Goal: Task Accomplishment & Management: Complete application form

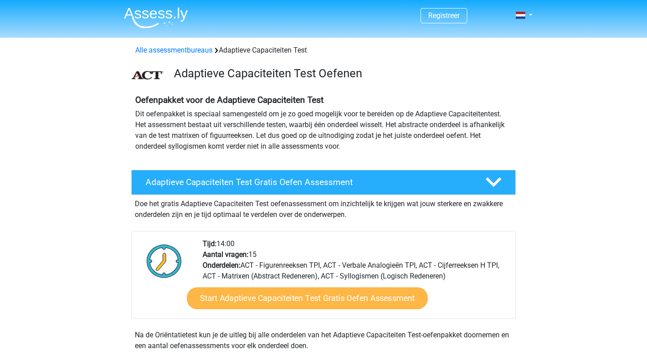
click at [262, 299] on link "Start Adaptieve Capaciteiten Test Gratis Oefen Assessment" at bounding box center [307, 299] width 241 height 22
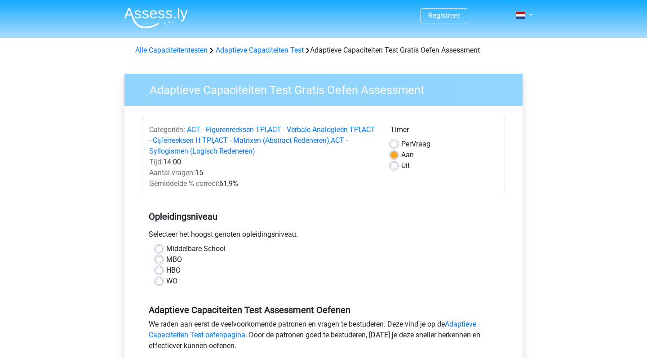
click at [166, 282] on label "WO" at bounding box center [171, 281] width 11 height 11
click at [156, 282] on input "WO" at bounding box center [158, 280] width 7 height 9
radio input "true"
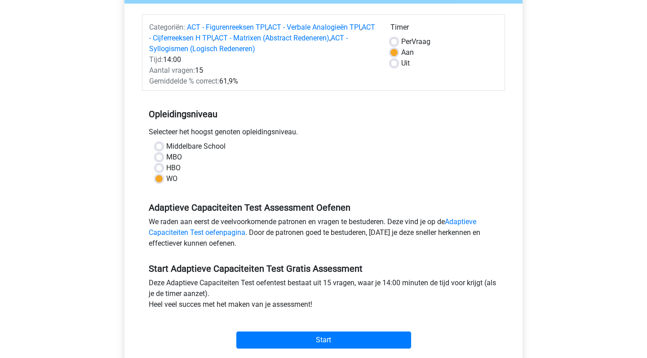
scroll to position [106, 0]
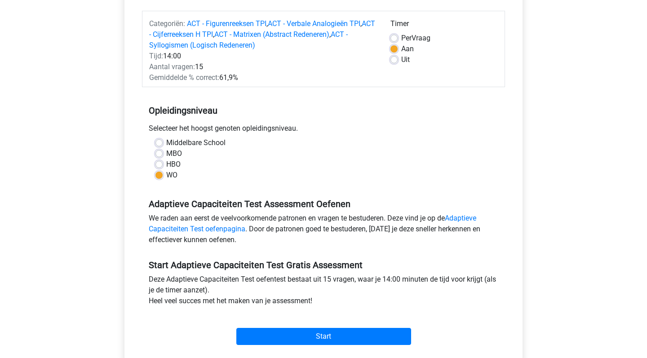
drag, startPoint x: 354, startPoint y: 167, endPoint x: 249, endPoint y: 163, distance: 105.2
click at [249, 163] on div "HBO" at bounding box center [323, 164] width 336 height 11
drag, startPoint x: 249, startPoint y: 163, endPoint x: 204, endPoint y: 163, distance: 44.5
click at [204, 163] on div "HBO" at bounding box center [323, 164] width 336 height 11
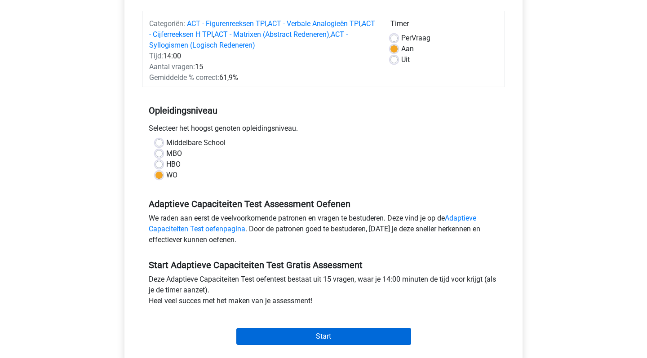
click at [321, 336] on input "Start" at bounding box center [323, 336] width 175 height 17
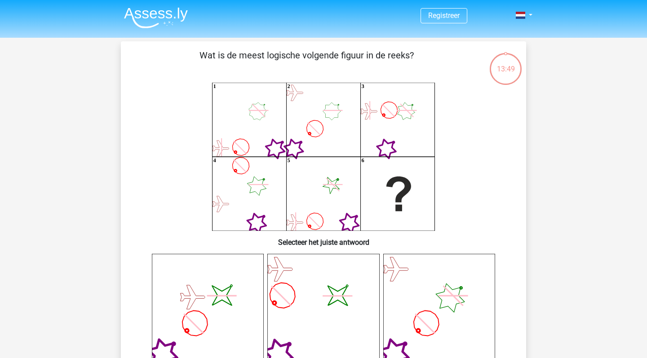
click at [256, 185] on icon at bounding box center [259, 185] width 20 height 20
click at [307, 122] on icon "1 2 3 4 5 6" at bounding box center [323, 157] width 362 height 148
click at [310, 121] on icon "1 2 3 4 5 6" at bounding box center [323, 157] width 362 height 148
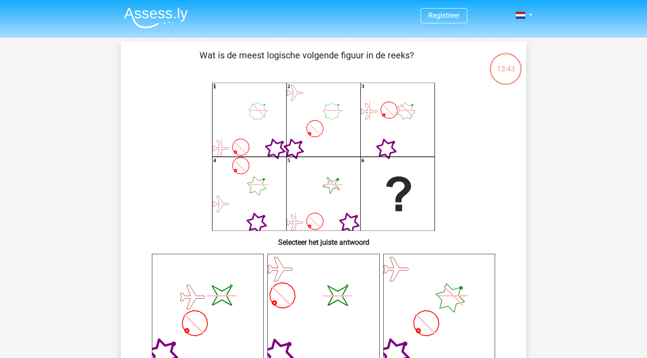
click at [310, 121] on icon "1 2 3 4 5 6" at bounding box center [323, 157] width 362 height 148
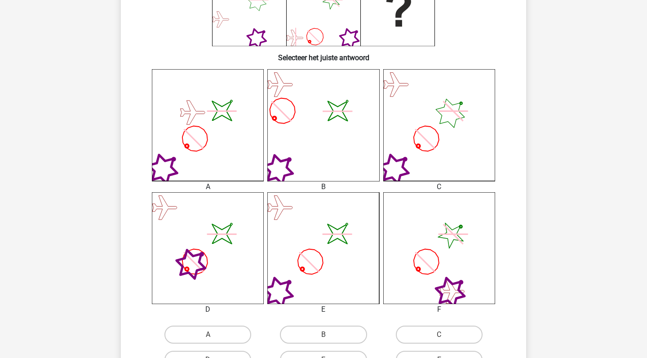
scroll to position [186, 0]
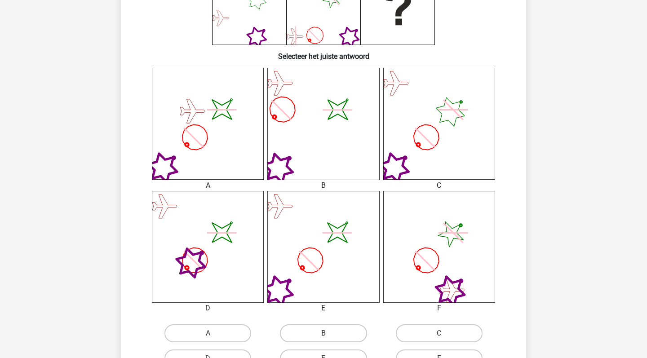
click at [448, 117] on icon at bounding box center [439, 124] width 112 height 112
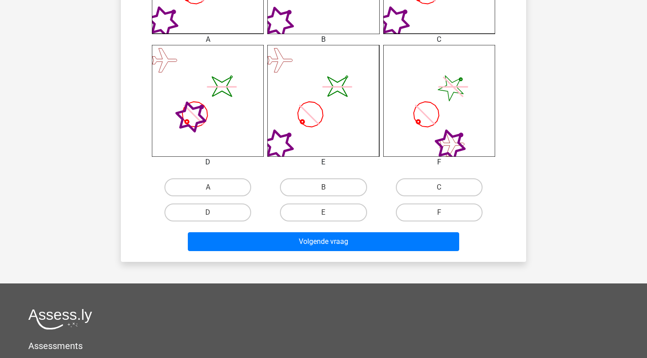
scroll to position [350, 0]
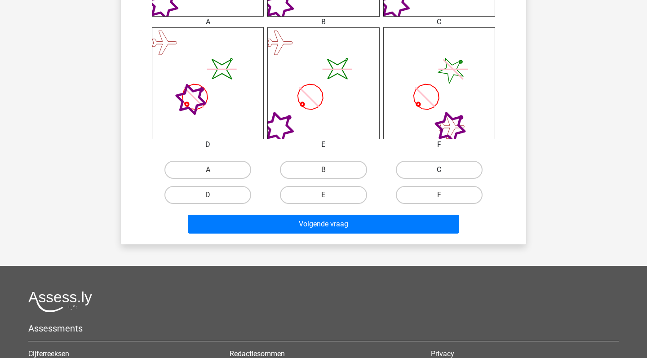
click at [437, 164] on label "C" at bounding box center [439, 170] width 87 height 18
click at [439, 170] on input "C" at bounding box center [442, 173] width 6 height 6
radio input "true"
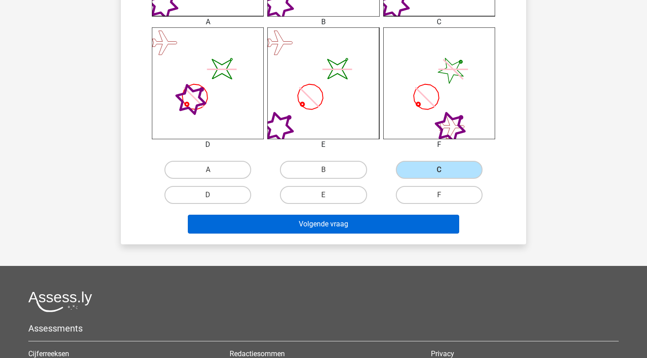
click at [339, 221] on button "Volgende vraag" at bounding box center [324, 224] width 272 height 19
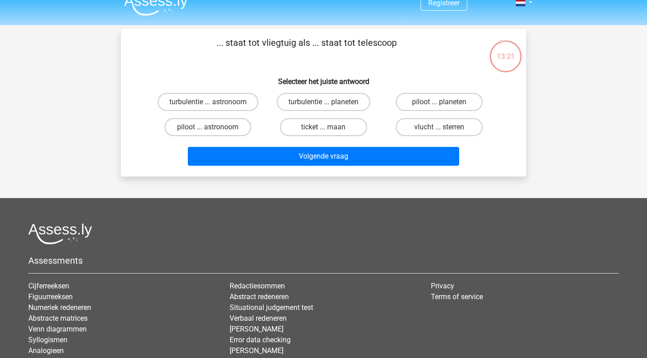
scroll to position [11, 0]
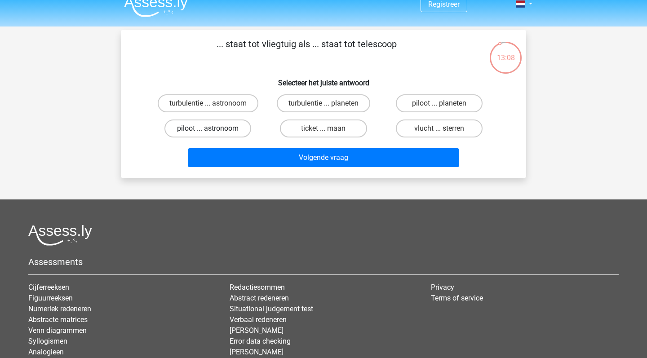
click at [219, 131] on label "piloot ... astronoom" at bounding box center [207, 128] width 87 height 18
click at [214, 131] on input "piloot ... astronoom" at bounding box center [211, 131] width 6 height 6
radio input "true"
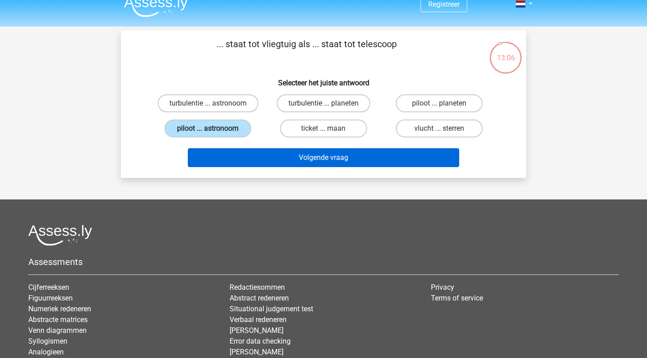
click at [252, 159] on button "Volgende vraag" at bounding box center [324, 157] width 272 height 19
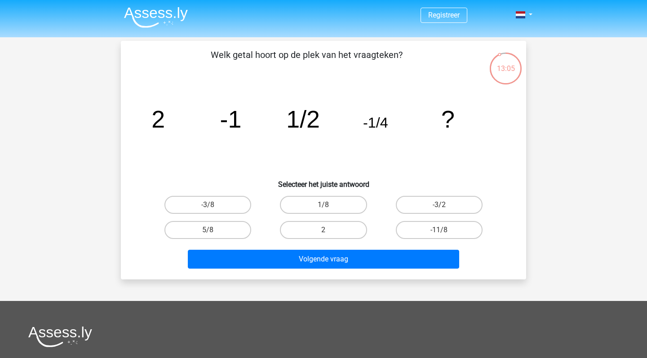
scroll to position [-4, 0]
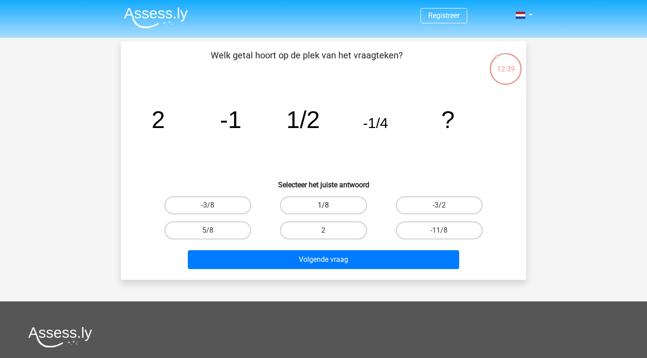
click at [307, 206] on label "1/8" at bounding box center [323, 205] width 87 height 18
click at [323, 206] on input "1/8" at bounding box center [326, 208] width 6 height 6
radio input "true"
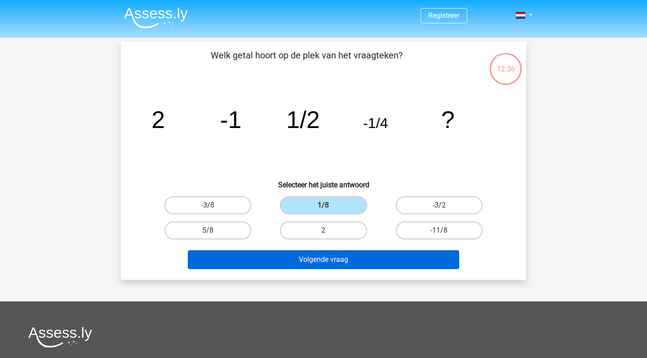
click at [313, 264] on button "Volgende vraag" at bounding box center [324, 259] width 272 height 19
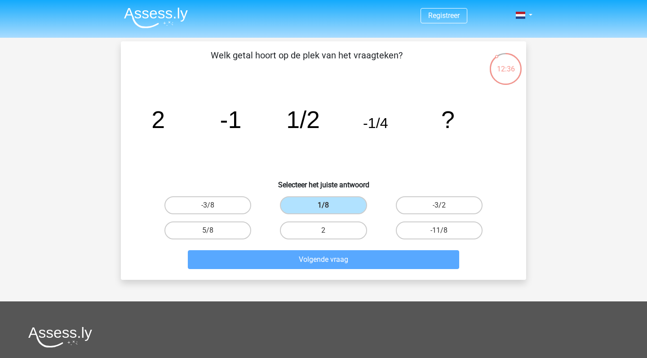
scroll to position [41, 0]
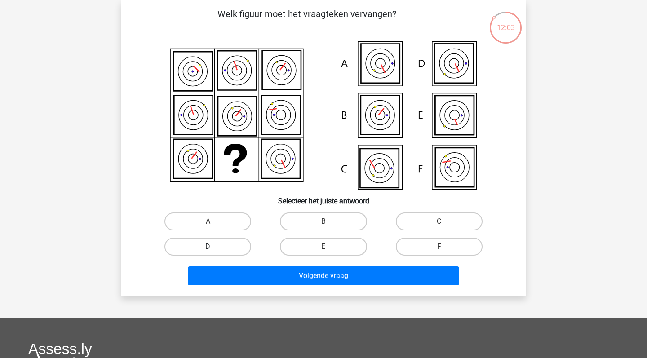
click at [231, 241] on label "D" at bounding box center [207, 247] width 87 height 18
click at [214, 247] on input "D" at bounding box center [211, 250] width 6 height 6
radio input "true"
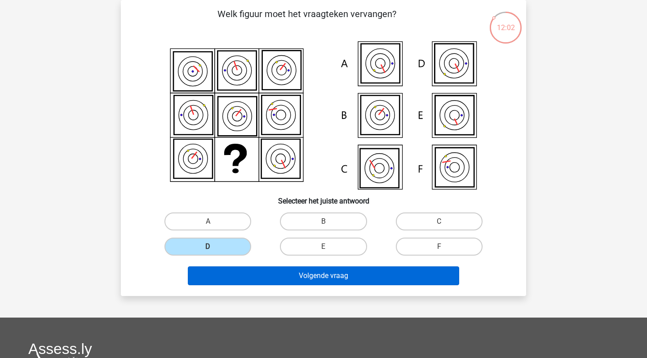
click at [252, 276] on button "Volgende vraag" at bounding box center [324, 275] width 272 height 19
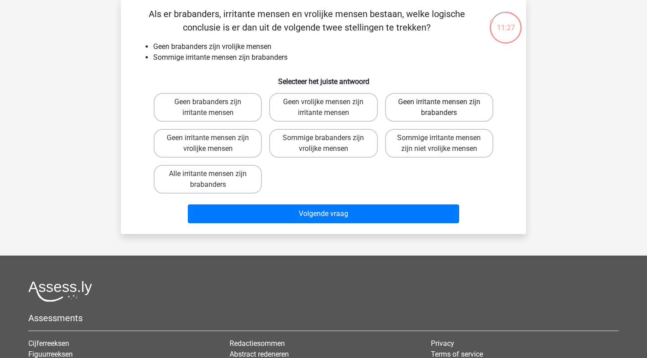
click at [420, 105] on label "Geen irritante mensen zijn brabanders" at bounding box center [439, 107] width 108 height 29
click at [439, 105] on input "Geen irritante mensen zijn brabanders" at bounding box center [442, 105] width 6 height 6
radio input "true"
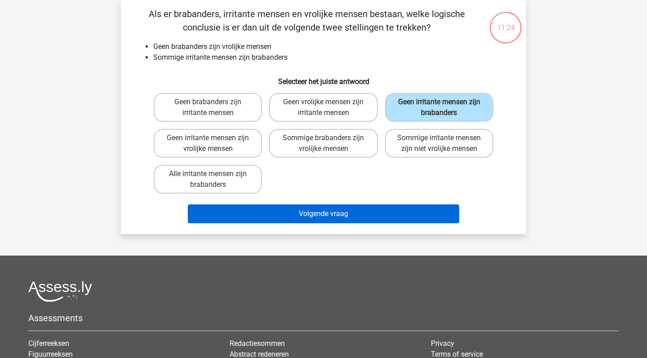
click at [343, 212] on button "Volgende vraag" at bounding box center [324, 213] width 272 height 19
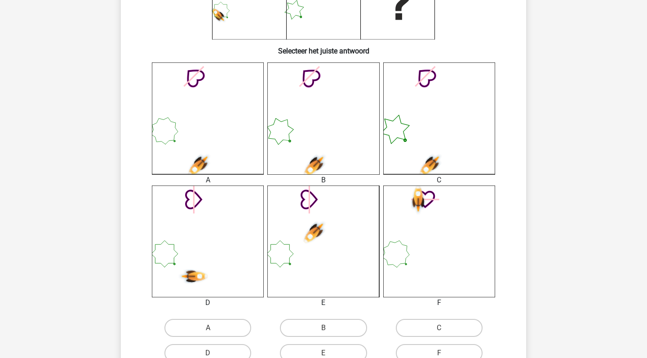
scroll to position [208, 0]
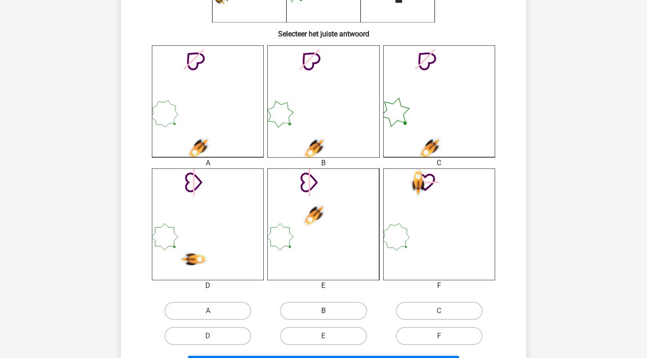
click at [316, 310] on label "B" at bounding box center [323, 311] width 87 height 18
click at [323, 311] on input "B" at bounding box center [326, 314] width 6 height 6
radio input "true"
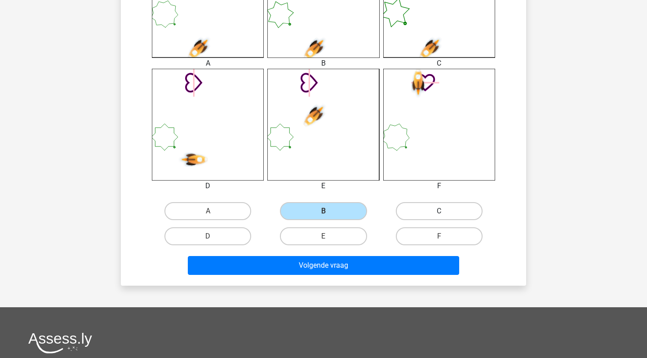
scroll to position [310, 0]
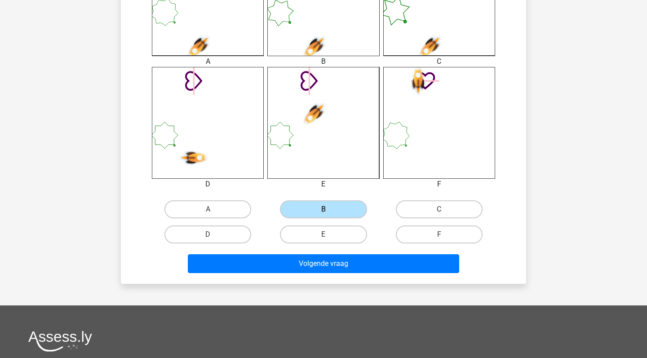
click at [291, 301] on div "Registreer" at bounding box center [323, 116] width 647 height 853
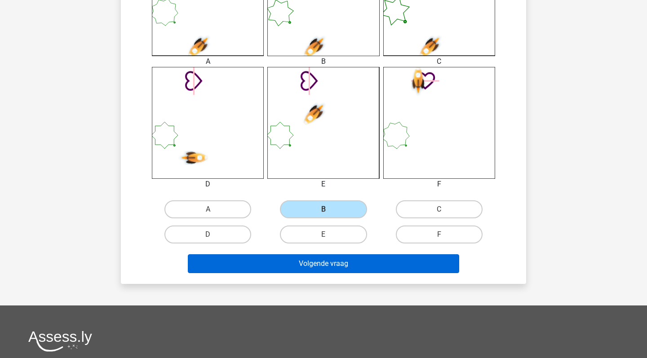
click at [326, 259] on button "Volgende vraag" at bounding box center [324, 263] width 272 height 19
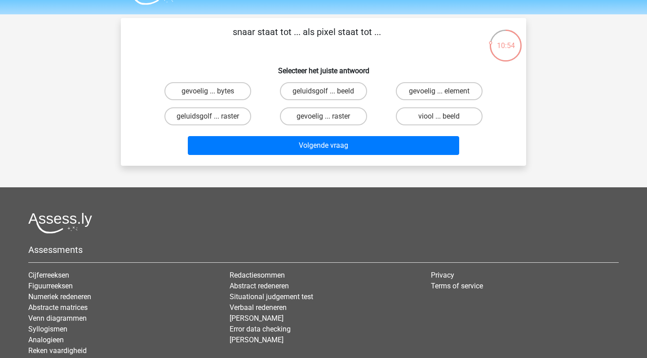
scroll to position [-2, 0]
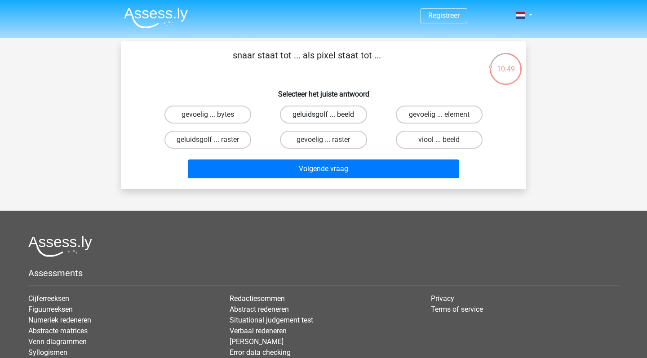
click at [335, 117] on label "geluidsgolf ... beeld" at bounding box center [323, 115] width 87 height 18
click at [329, 117] on input "geluidsgolf ... beeld" at bounding box center [326, 118] width 6 height 6
radio input "true"
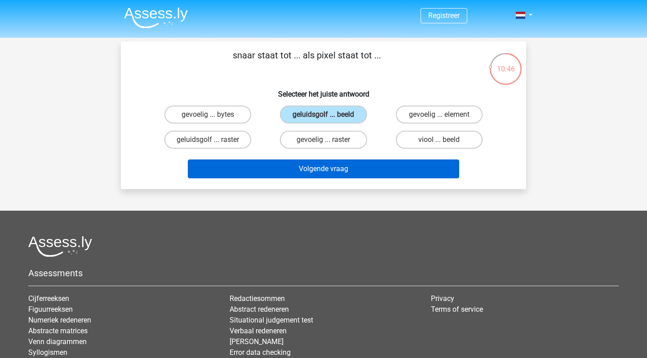
click at [328, 178] on button "Volgende vraag" at bounding box center [324, 168] width 272 height 19
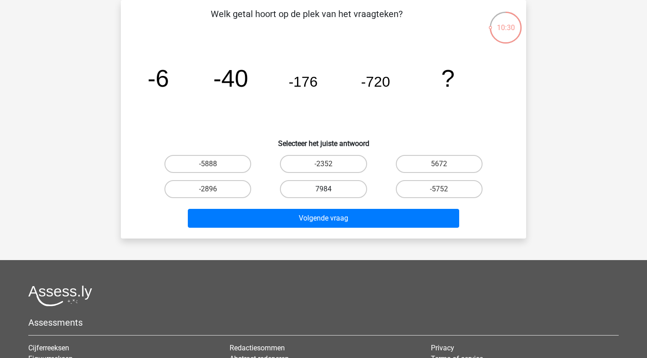
click at [346, 194] on label "7984" at bounding box center [323, 189] width 87 height 18
click at [329, 194] on input "7984" at bounding box center [326, 192] width 6 height 6
radio input "true"
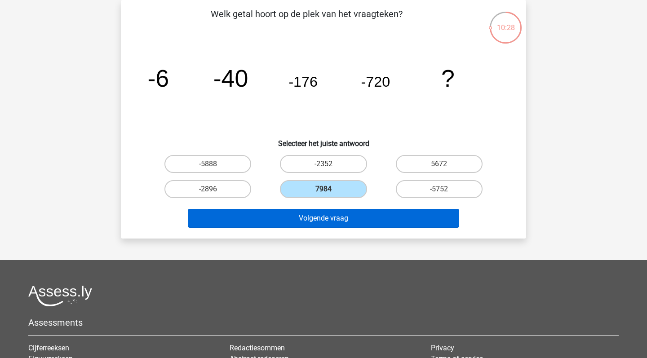
click at [341, 217] on button "Volgende vraag" at bounding box center [324, 218] width 272 height 19
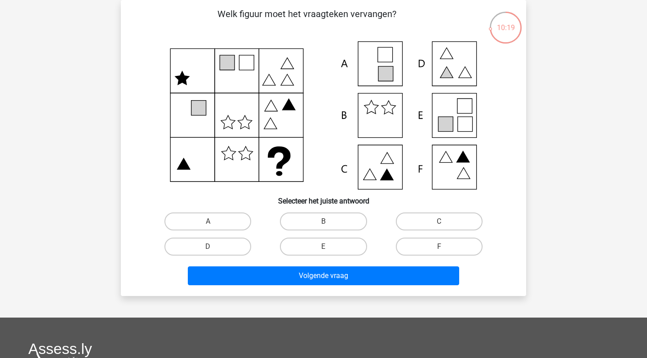
click at [383, 173] on icon at bounding box center [323, 115] width 362 height 148
click at [423, 243] on label "F" at bounding box center [439, 247] width 87 height 18
click at [439, 247] on input "F" at bounding box center [442, 250] width 6 height 6
radio input "true"
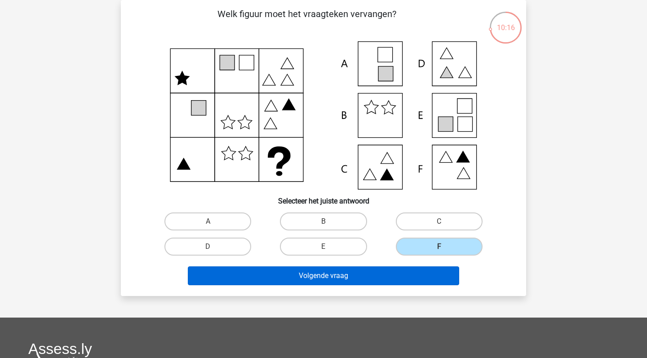
click at [381, 274] on button "Volgende vraag" at bounding box center [324, 275] width 272 height 19
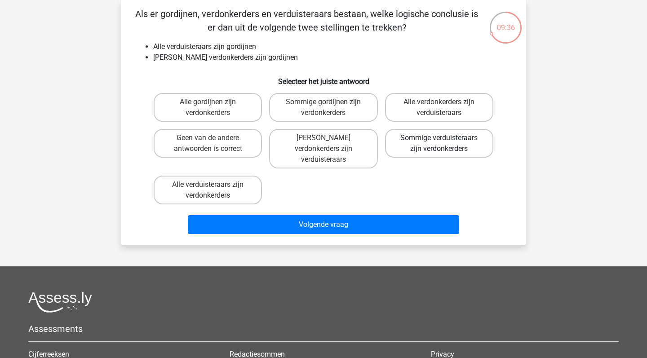
click at [405, 148] on label "Sommige verduisteraars zijn verdonkerders" at bounding box center [439, 143] width 108 height 29
click at [439, 144] on input "Sommige verduisteraars zijn verdonkerders" at bounding box center [442, 141] width 6 height 6
radio input "true"
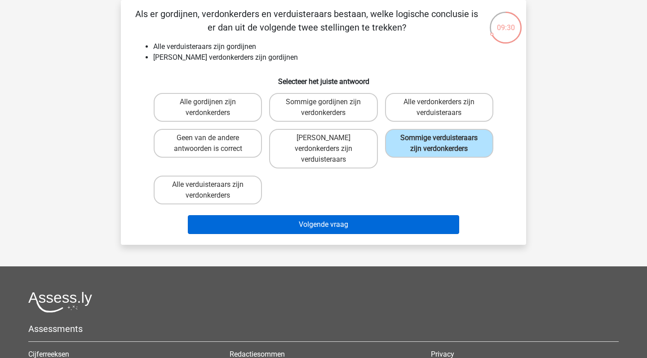
click at [359, 215] on button "Volgende vraag" at bounding box center [324, 224] width 272 height 19
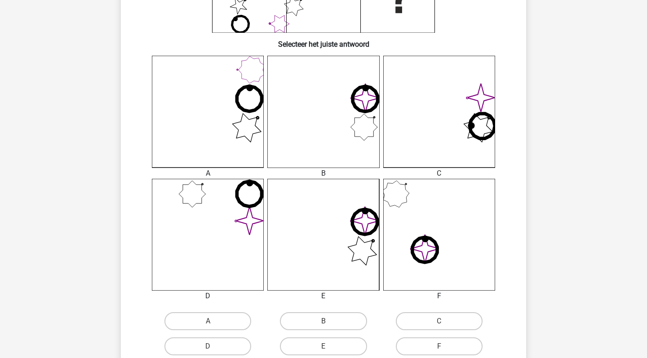
scroll to position [200, 0]
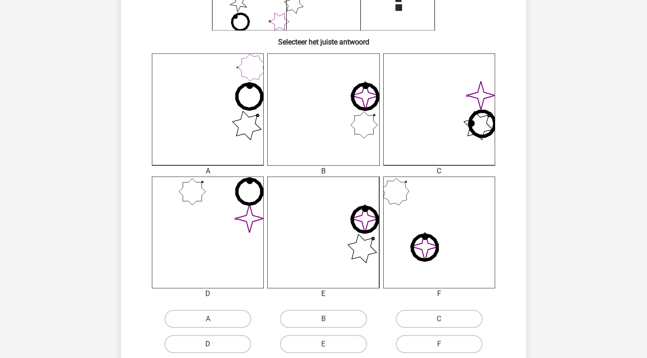
click at [228, 343] on label "D" at bounding box center [207, 344] width 87 height 18
click at [214, 344] on input "D" at bounding box center [211, 347] width 6 height 6
radio input "true"
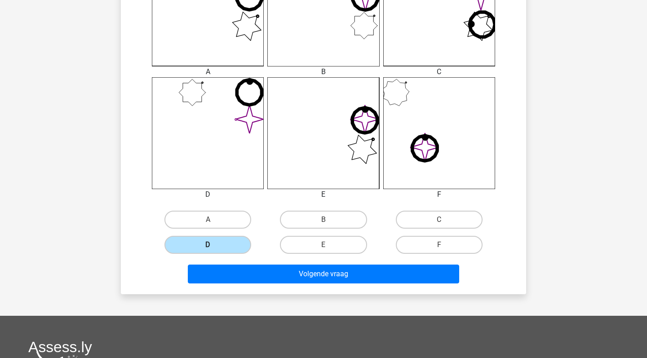
scroll to position [300, 0]
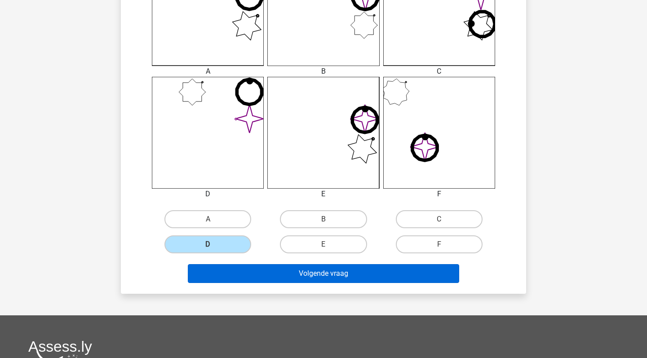
click at [284, 277] on button "Volgende vraag" at bounding box center [324, 273] width 272 height 19
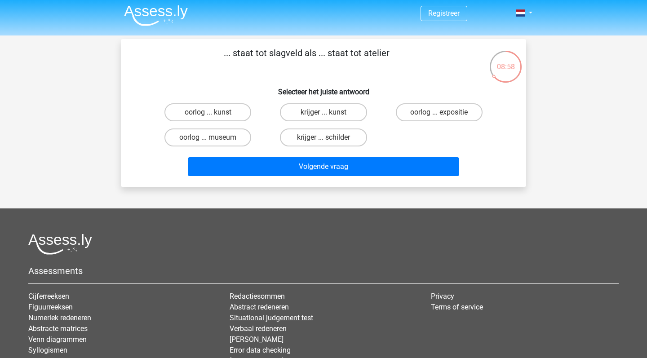
scroll to position [0, 0]
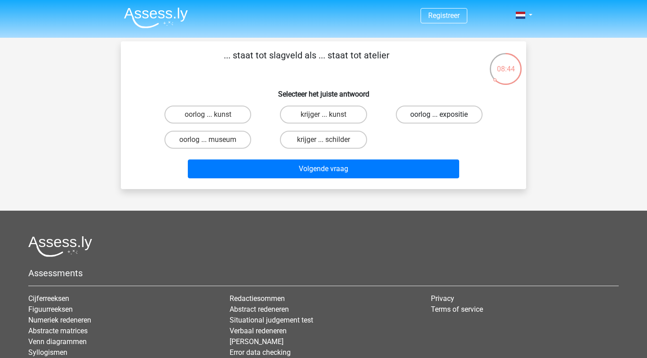
click at [421, 119] on label "oorlog ... expositie" at bounding box center [439, 115] width 87 height 18
click at [439, 119] on input "oorlog ... expositie" at bounding box center [442, 118] width 6 height 6
radio input "true"
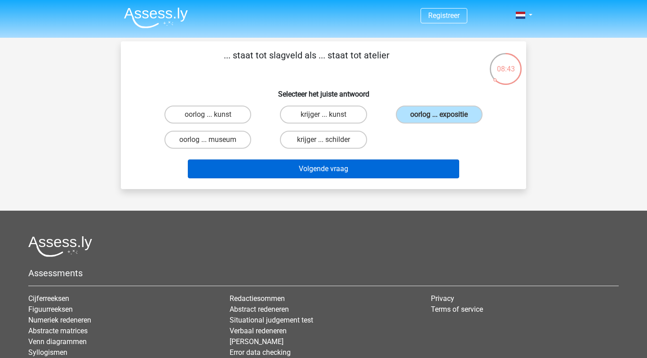
click at [376, 168] on button "Volgende vraag" at bounding box center [324, 168] width 272 height 19
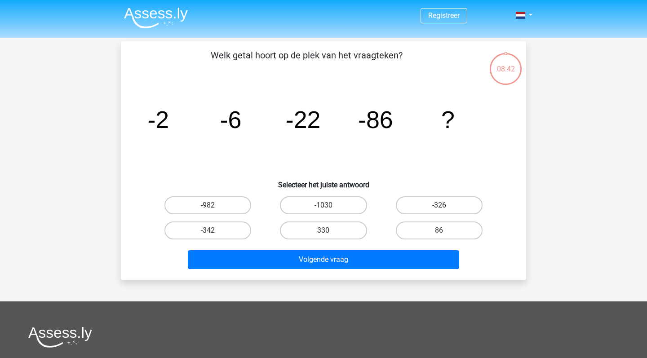
scroll to position [41, 0]
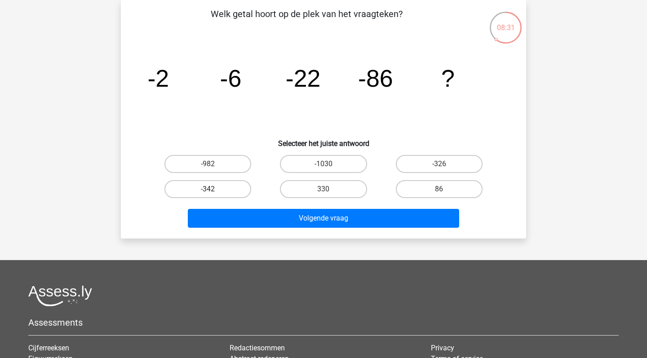
click at [239, 186] on label "-342" at bounding box center [207, 189] width 87 height 18
click at [214, 189] on input "-342" at bounding box center [211, 192] width 6 height 6
radio input "true"
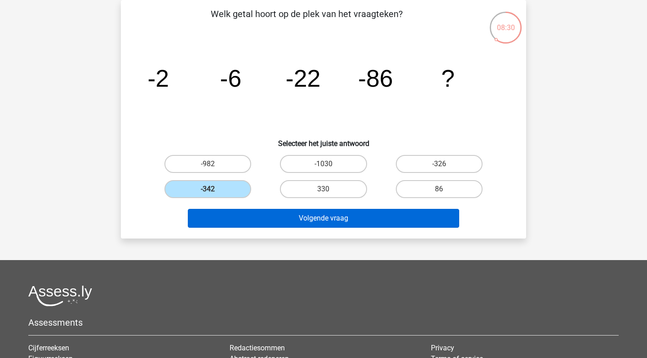
click at [264, 217] on button "Volgende vraag" at bounding box center [324, 218] width 272 height 19
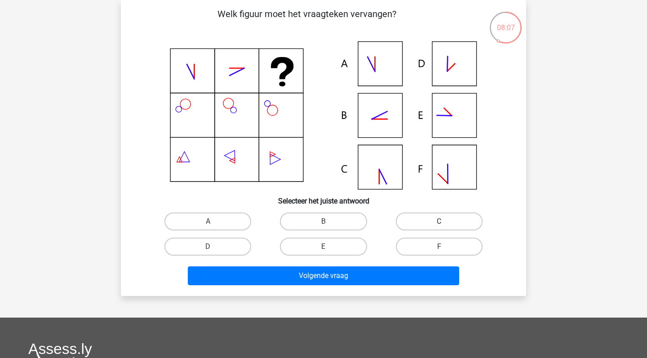
click at [410, 224] on label "C" at bounding box center [439, 221] width 87 height 18
click at [439, 224] on input "C" at bounding box center [442, 224] width 6 height 6
radio input "true"
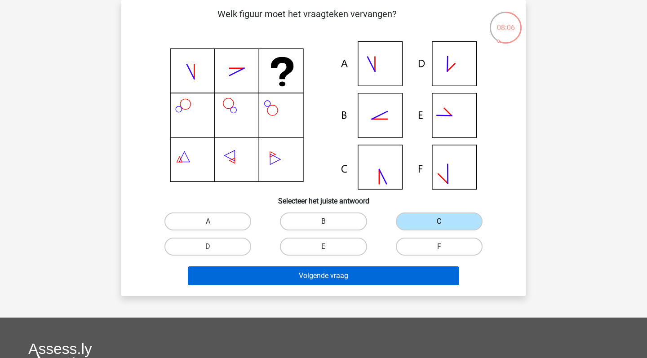
click at [333, 279] on button "Volgende vraag" at bounding box center [324, 275] width 272 height 19
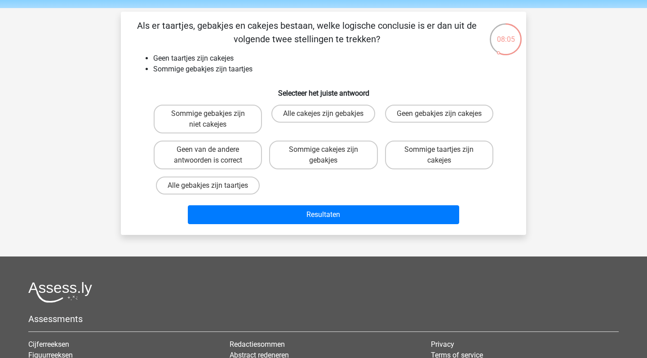
scroll to position [-2, 0]
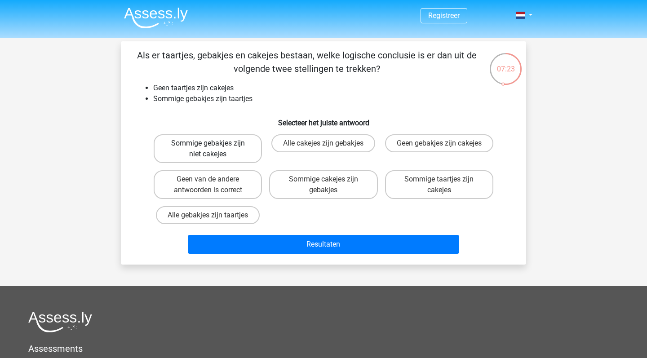
click at [247, 147] on label "Sommige gebakjes zijn niet cakejes" at bounding box center [208, 148] width 108 height 29
click at [214, 147] on input "Sommige gebakjes zijn niet cakejes" at bounding box center [211, 146] width 6 height 6
radio input "true"
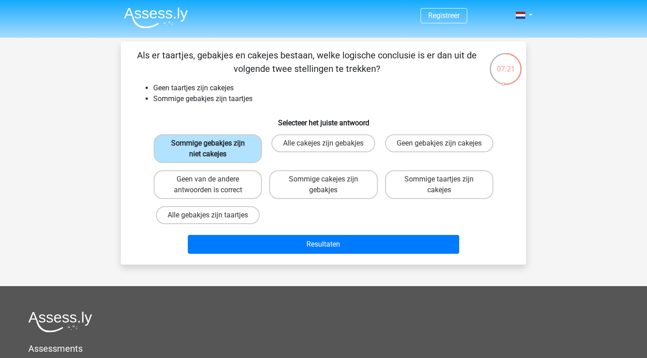
click at [247, 148] on label "Sommige gebakjes zijn niet cakejes" at bounding box center [208, 148] width 108 height 29
click at [214, 148] on input "Sommige gebakjes zijn niet cakejes" at bounding box center [211, 146] width 6 height 6
click at [280, 191] on label "Sommige cakejes zijn gebakjes" at bounding box center [323, 184] width 108 height 29
click at [323, 185] on input "Sommige cakejes zijn gebakjes" at bounding box center [326, 182] width 6 height 6
radio input "true"
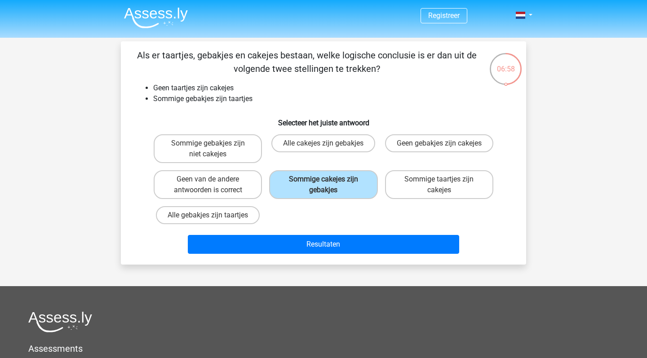
click at [290, 237] on div "Resultaten" at bounding box center [323, 243] width 376 height 30
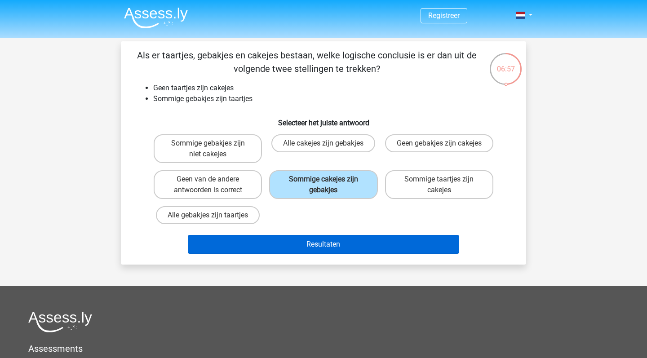
click at [290, 243] on button "Resultaten" at bounding box center [324, 244] width 272 height 19
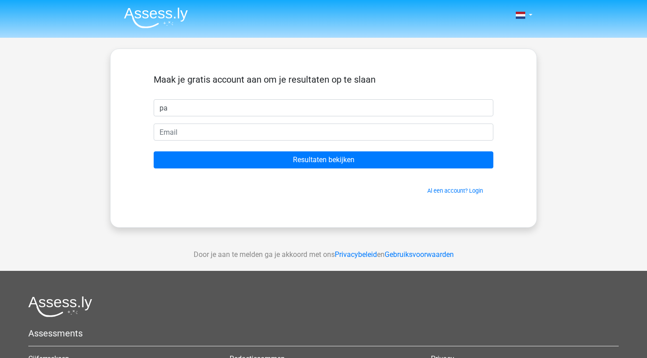
type input "p"
type input "Cariesje"
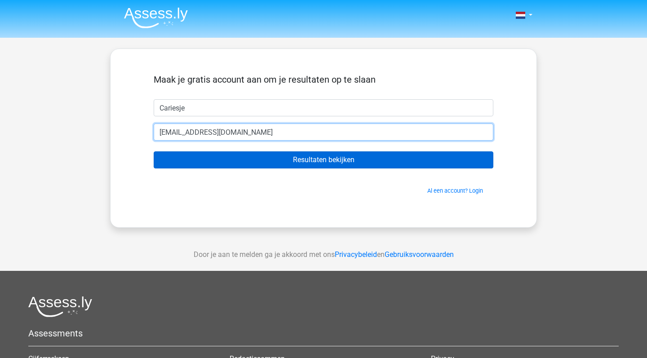
type input "[EMAIL_ADDRESS][DOMAIN_NAME]"
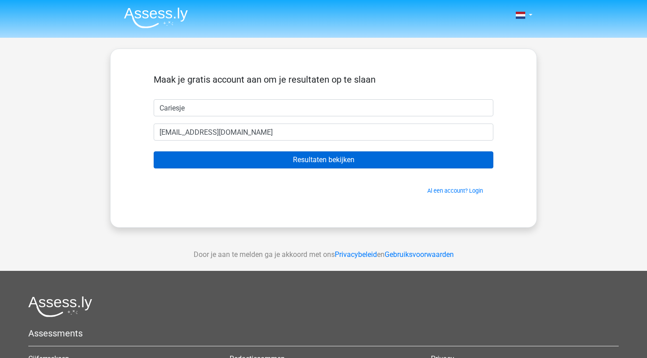
click at [281, 158] on input "Resultaten bekijken" at bounding box center [324, 159] width 340 height 17
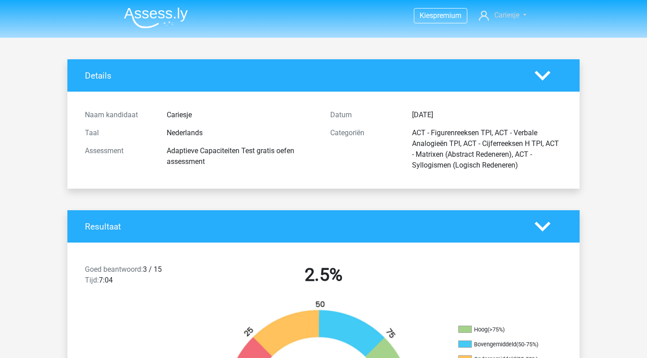
click at [508, 12] on span "Cariesje" at bounding box center [506, 15] width 25 height 9
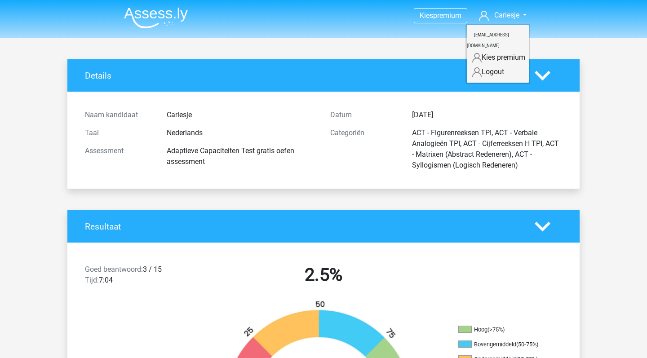
click at [495, 65] on link "Logout" at bounding box center [498, 72] width 62 height 14
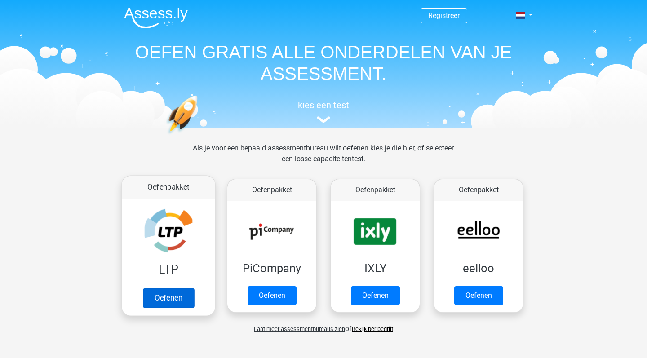
click at [175, 288] on link "Oefenen" at bounding box center [168, 298] width 51 height 20
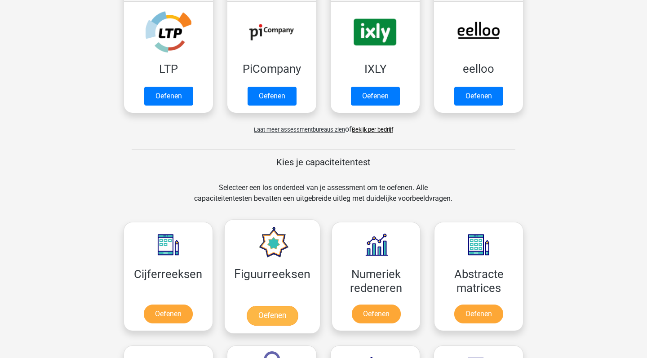
scroll to position [205, 0]
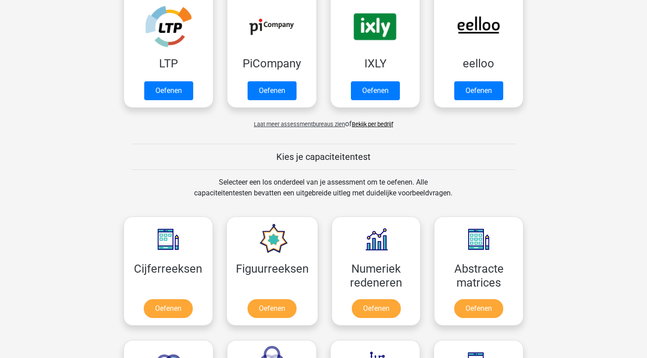
click at [294, 121] on span "Laat meer assessmentbureaus zien" at bounding box center [299, 124] width 91 height 7
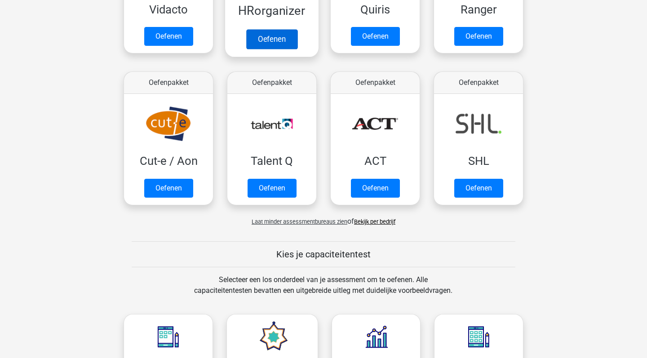
scroll to position [566, 0]
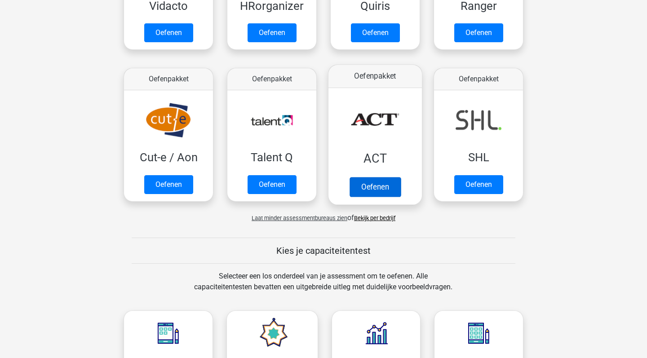
click at [362, 180] on link "Oefenen" at bounding box center [375, 187] width 51 height 20
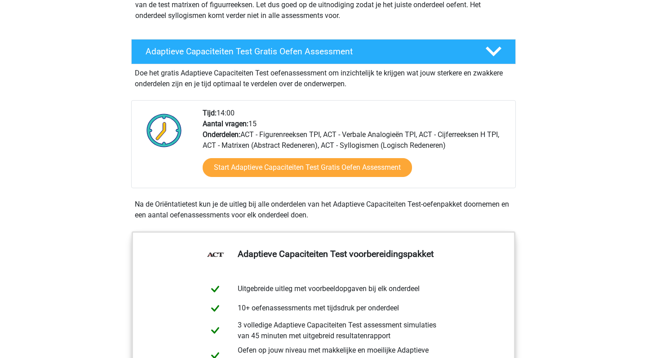
scroll to position [133, 0]
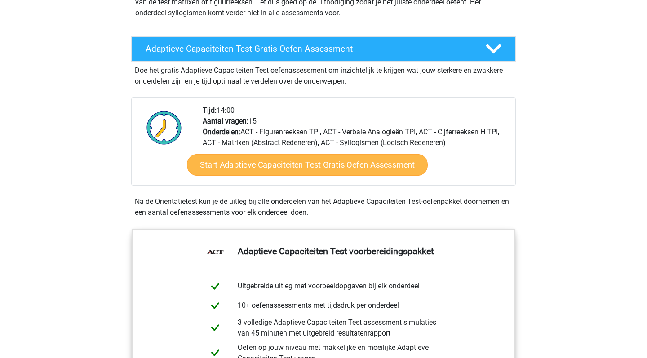
click at [267, 173] on link "Start Adaptieve Capaciteiten Test Gratis Oefen Assessment" at bounding box center [307, 165] width 241 height 22
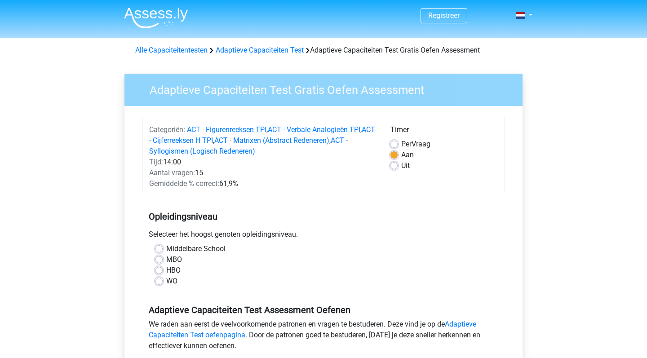
click at [164, 262] on div "MBO" at bounding box center [323, 259] width 336 height 11
click at [166, 261] on label "MBO" at bounding box center [174, 259] width 16 height 11
click at [157, 261] on input "MBO" at bounding box center [158, 258] width 7 height 9
radio input "true"
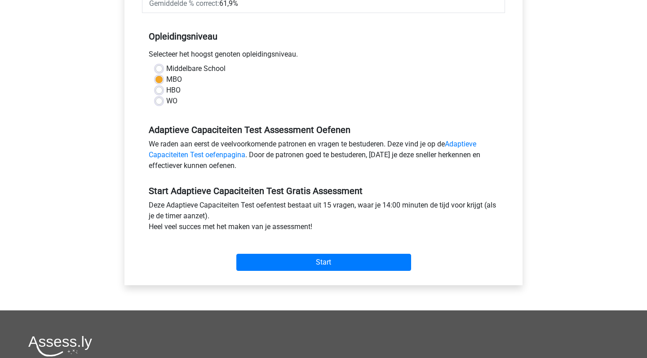
scroll to position [184, 0]
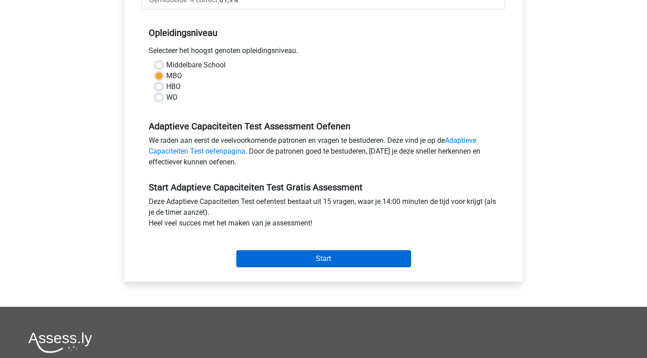
click at [302, 256] on input "Start" at bounding box center [323, 258] width 175 height 17
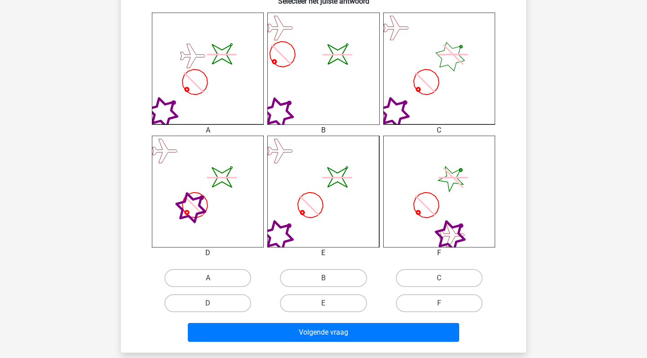
scroll to position [246, 0]
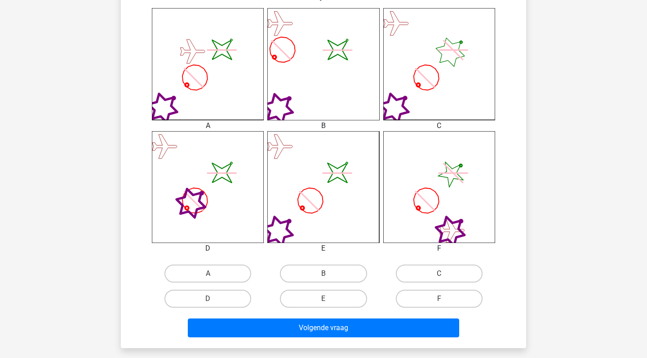
drag, startPoint x: 0, startPoint y: 0, endPoint x: 207, endPoint y: 262, distance: 333.6
click at [186, 265] on div "image/svg+xml A image/svg+xml B C" at bounding box center [323, 159] width 376 height 303
click at [307, 303] on label "E" at bounding box center [323, 299] width 87 height 18
click at [323, 303] on input "E" at bounding box center [326, 302] width 6 height 6
radio input "true"
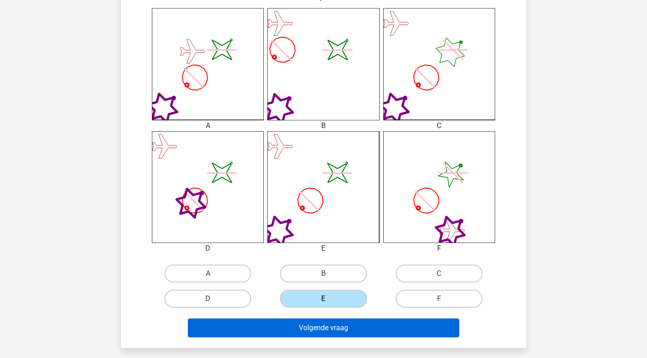
click at [310, 326] on button "Volgende vraag" at bounding box center [324, 328] width 272 height 19
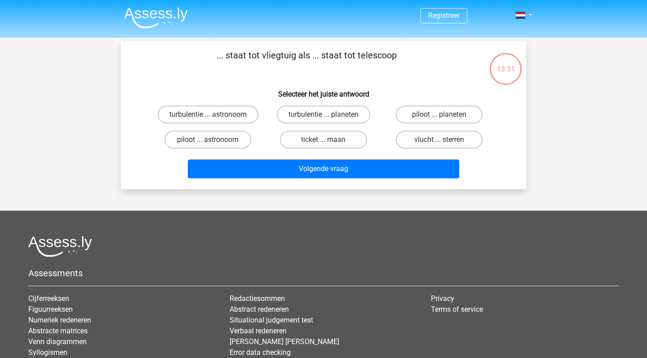
scroll to position [0, 0]
click at [223, 139] on label "piloot ... astronoom" at bounding box center [207, 140] width 87 height 18
click at [214, 140] on input "piloot ... astronoom" at bounding box center [211, 143] width 6 height 6
radio input "true"
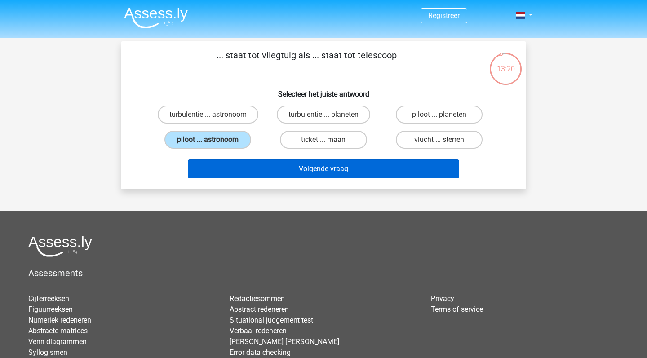
click at [261, 166] on button "Volgende vraag" at bounding box center [324, 168] width 272 height 19
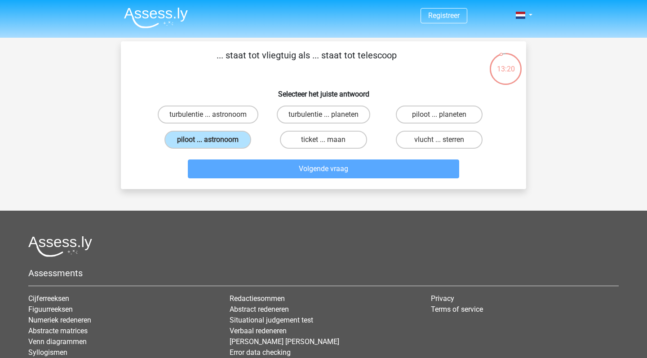
scroll to position [41, 0]
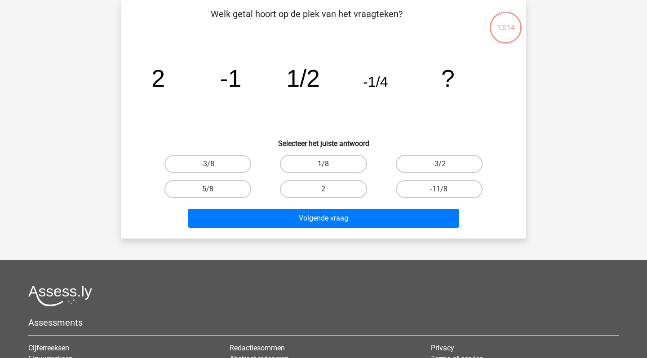
click at [300, 168] on label "1/8" at bounding box center [323, 164] width 87 height 18
click at [323, 168] on input "1/8" at bounding box center [326, 167] width 6 height 6
radio input "true"
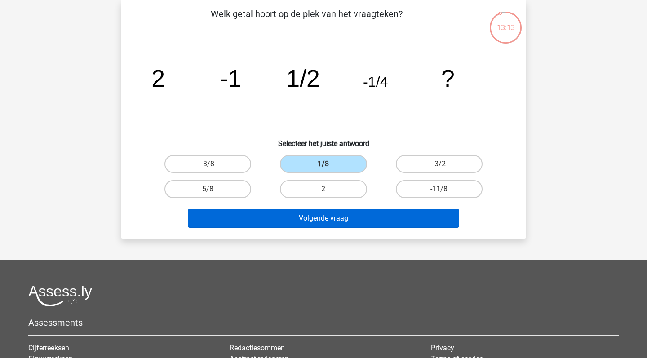
click at [304, 215] on button "Volgende vraag" at bounding box center [324, 218] width 272 height 19
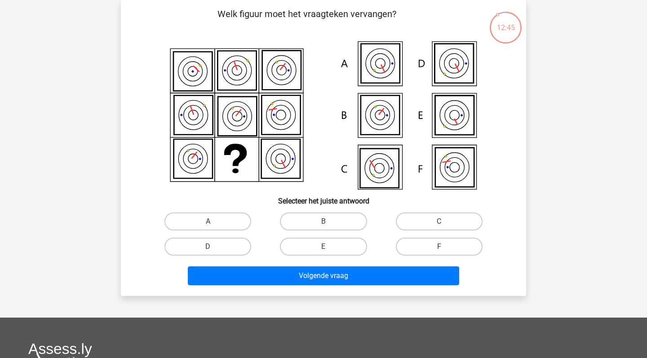
click at [378, 124] on icon at bounding box center [380, 115] width 39 height 39
click at [340, 212] on label "B" at bounding box center [323, 221] width 87 height 18
click at [329, 221] on input "B" at bounding box center [326, 224] width 6 height 6
radio input "true"
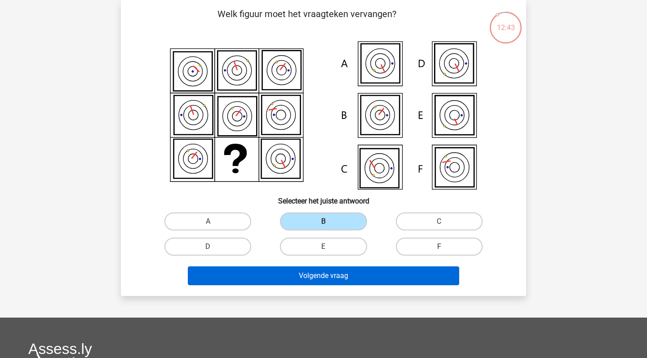
click at [342, 268] on button "Volgende vraag" at bounding box center [324, 275] width 272 height 19
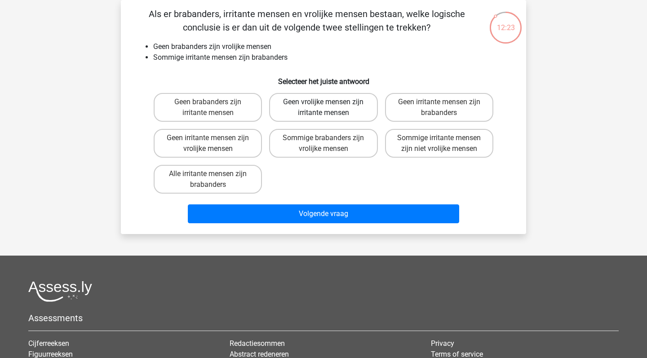
click at [335, 110] on label "Geen vrolijke mensen zijn irritante mensen" at bounding box center [323, 107] width 108 height 29
click at [329, 108] on input "Geen vrolijke mensen zijn irritante mensen" at bounding box center [326, 105] width 6 height 6
radio input "true"
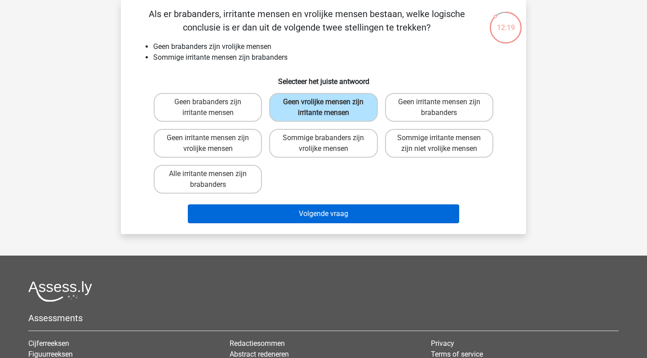
click at [341, 209] on button "Volgende vraag" at bounding box center [324, 213] width 272 height 19
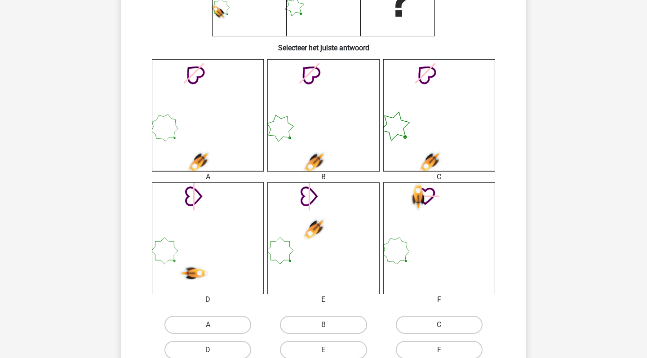
scroll to position [198, 0]
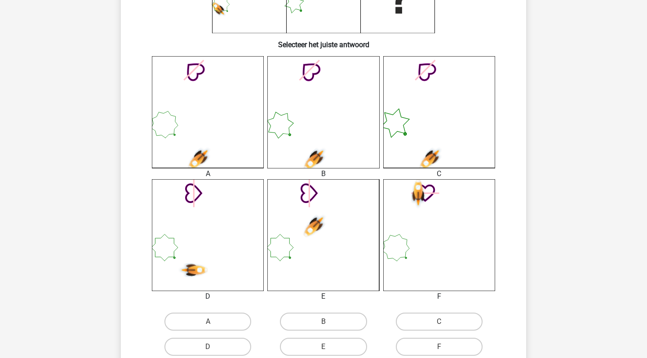
click at [345, 130] on icon at bounding box center [323, 112] width 112 height 112
click at [336, 316] on label "B" at bounding box center [323, 322] width 87 height 18
click at [329, 322] on input "B" at bounding box center [326, 325] width 6 height 6
radio input "true"
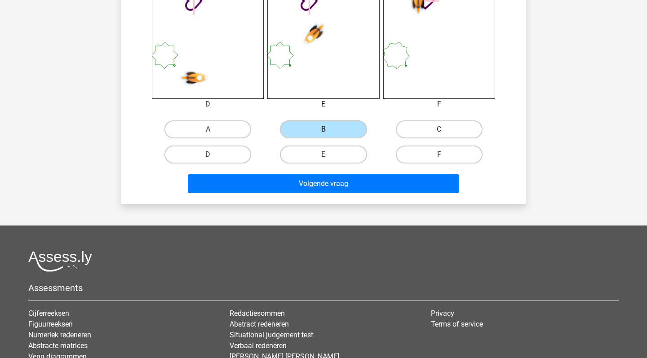
scroll to position [390, 0]
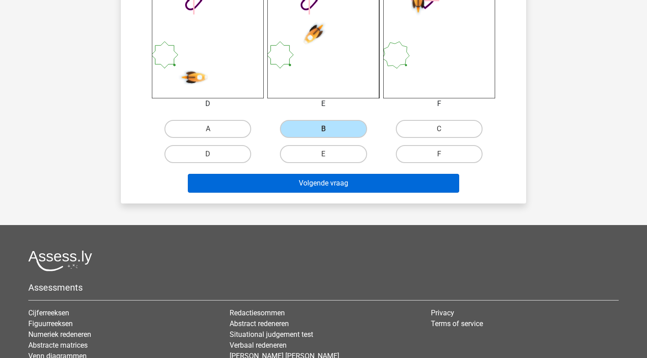
click at [342, 183] on button "Volgende vraag" at bounding box center [324, 183] width 272 height 19
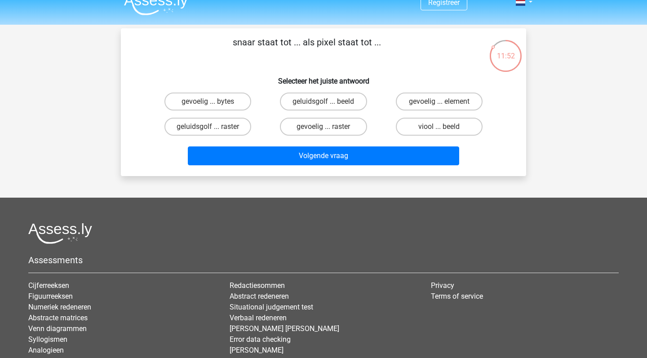
scroll to position [0, 0]
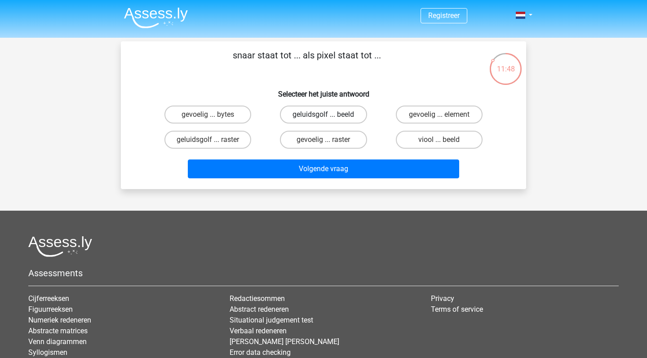
click at [338, 111] on label "geluidsgolf ... beeld" at bounding box center [323, 115] width 87 height 18
click at [329, 115] on input "geluidsgolf ... beeld" at bounding box center [326, 118] width 6 height 6
radio input "true"
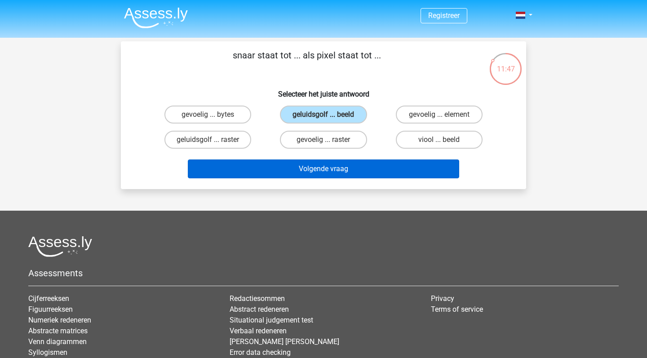
click at [335, 168] on button "Volgende vraag" at bounding box center [324, 168] width 272 height 19
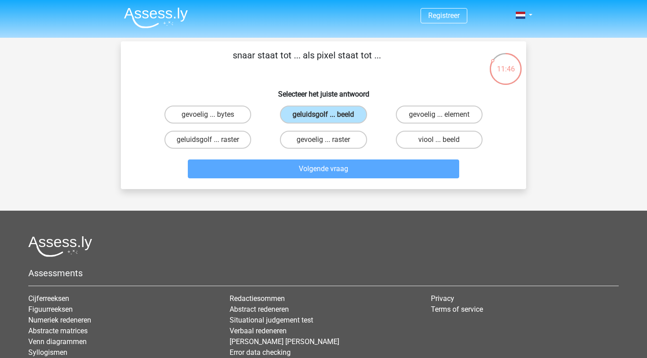
scroll to position [41, 0]
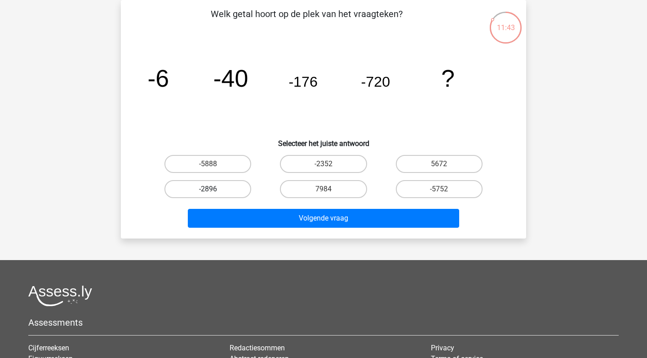
click at [232, 186] on label "-2896" at bounding box center [207, 189] width 87 height 18
click at [214, 189] on input "-2896" at bounding box center [211, 192] width 6 height 6
radio input "true"
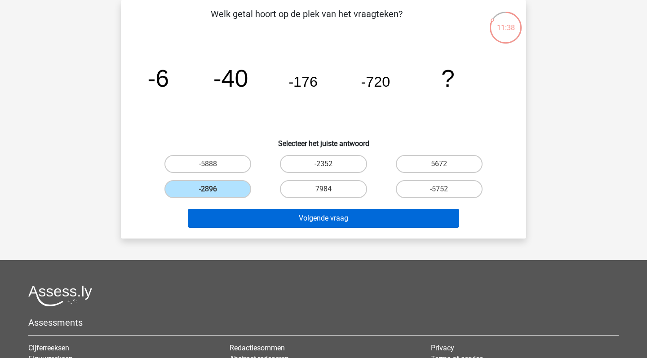
click at [299, 221] on button "Volgende vraag" at bounding box center [324, 218] width 272 height 19
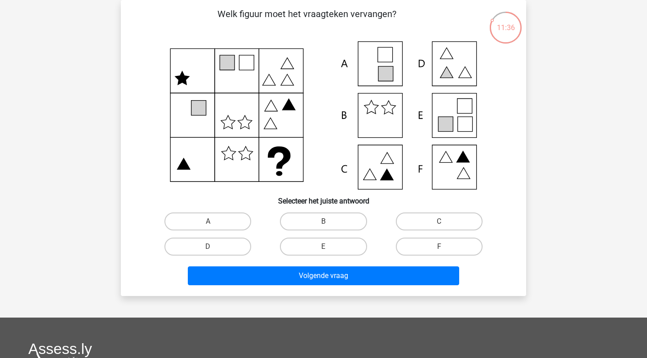
click at [457, 171] on icon at bounding box center [323, 115] width 362 height 148
click at [434, 248] on label "F" at bounding box center [439, 247] width 87 height 18
click at [439, 248] on input "F" at bounding box center [442, 250] width 6 height 6
radio input "true"
click at [451, 217] on label "C" at bounding box center [439, 221] width 87 height 18
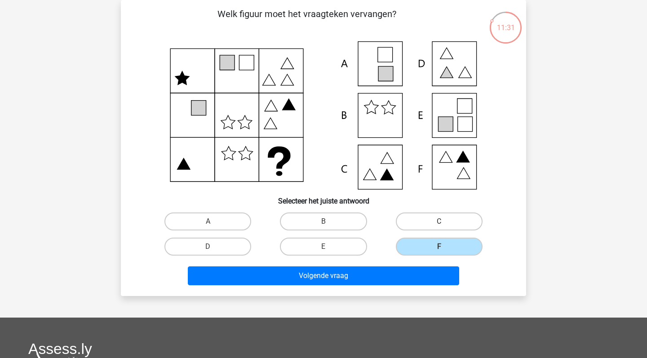
click at [445, 221] on input "C" at bounding box center [442, 224] width 6 height 6
radio input "true"
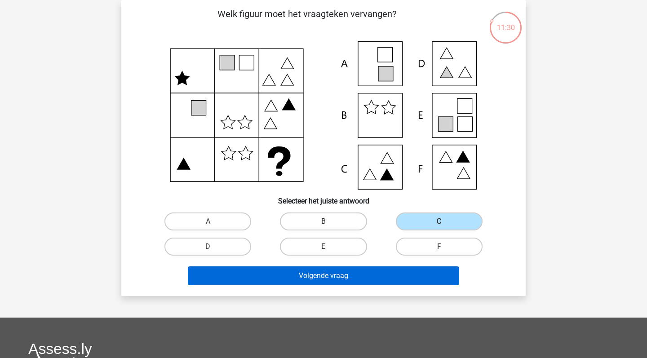
click at [378, 270] on button "Volgende vraag" at bounding box center [324, 275] width 272 height 19
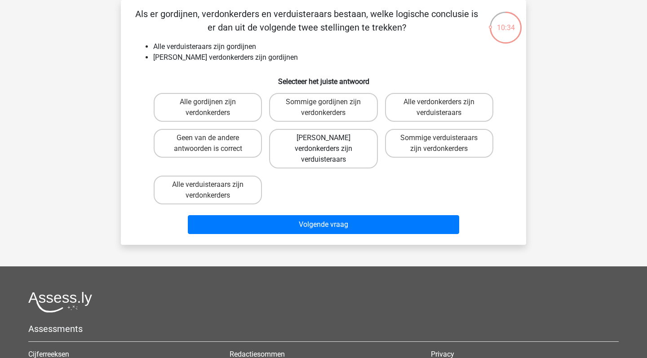
click at [338, 140] on label "Geen verdonkerders zijn verduisteraars" at bounding box center [323, 149] width 108 height 40
click at [329, 140] on input "Geen verdonkerders zijn verduisteraars" at bounding box center [326, 141] width 6 height 6
radio input "true"
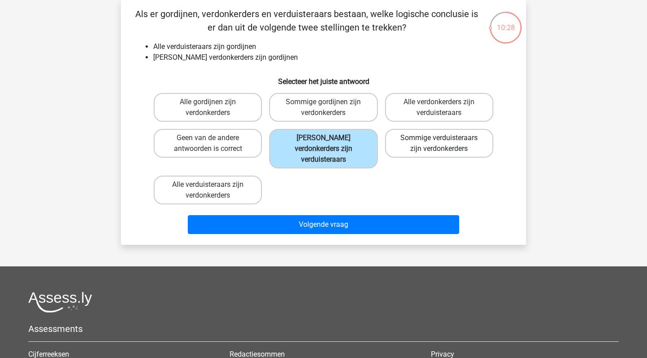
click at [402, 151] on label "Sommige verduisteraars zijn verdonkerders" at bounding box center [439, 143] width 108 height 29
click at [439, 144] on input "Sommige verduisteraars zijn verdonkerders" at bounding box center [442, 141] width 6 height 6
radio input "true"
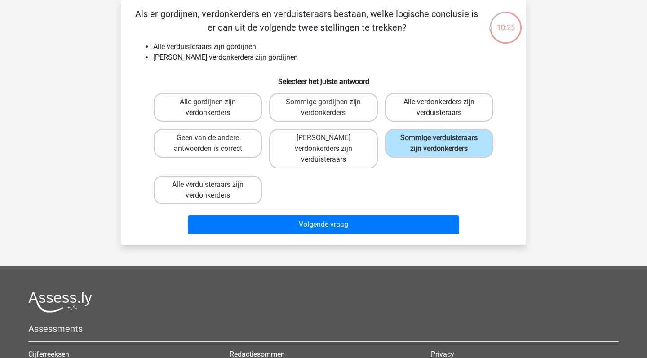
click at [418, 108] on label "Alle verdonkerders zijn verduisteraars" at bounding box center [439, 107] width 108 height 29
click at [439, 108] on input "Alle verdonkerders zijn verduisteraars" at bounding box center [442, 105] width 6 height 6
radio input "true"
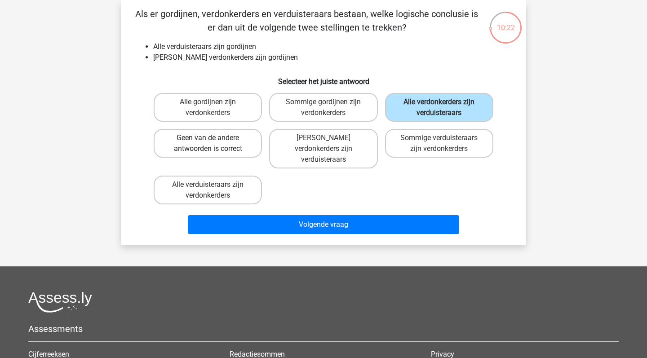
click at [232, 153] on label "Geen van de andere antwoorden is correct" at bounding box center [208, 143] width 108 height 29
click at [214, 144] on input "Geen van de andere antwoorden is correct" at bounding box center [211, 141] width 6 height 6
radio input "true"
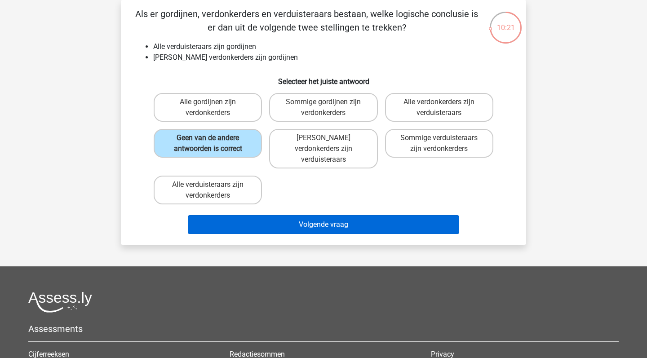
click at [280, 215] on button "Volgende vraag" at bounding box center [324, 224] width 272 height 19
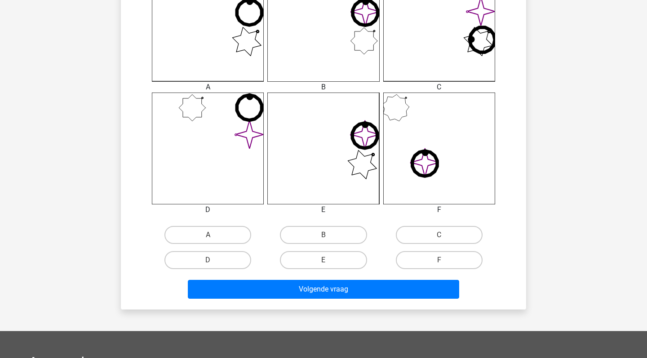
scroll to position [320, 0]
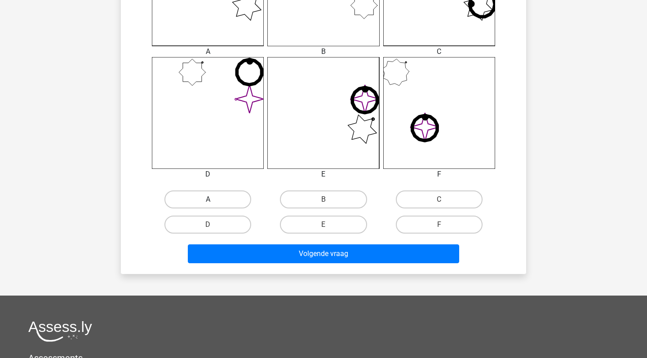
click at [200, 200] on label "A" at bounding box center [207, 199] width 87 height 18
click at [208, 200] on input "A" at bounding box center [211, 202] width 6 height 6
radio input "true"
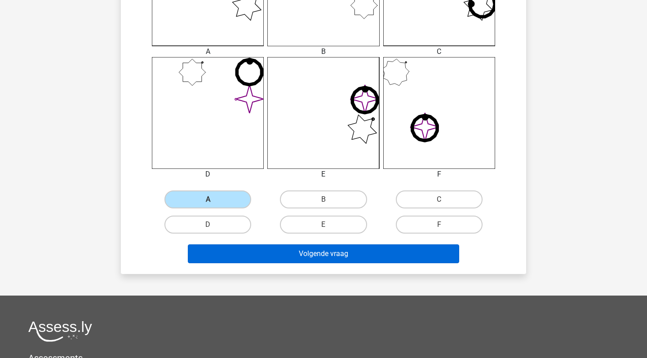
click at [268, 255] on button "Volgende vraag" at bounding box center [324, 253] width 272 height 19
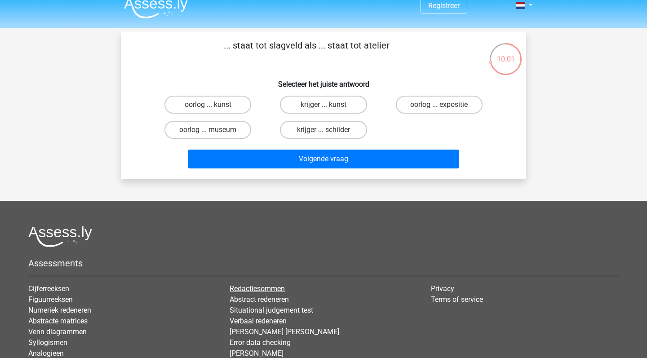
scroll to position [2, 0]
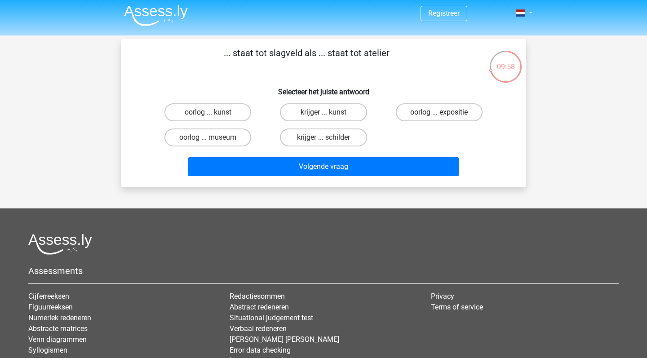
click at [447, 112] on label "oorlog ... expositie" at bounding box center [439, 112] width 87 height 18
click at [445, 112] on input "oorlog ... expositie" at bounding box center [442, 115] width 6 height 6
radio input "true"
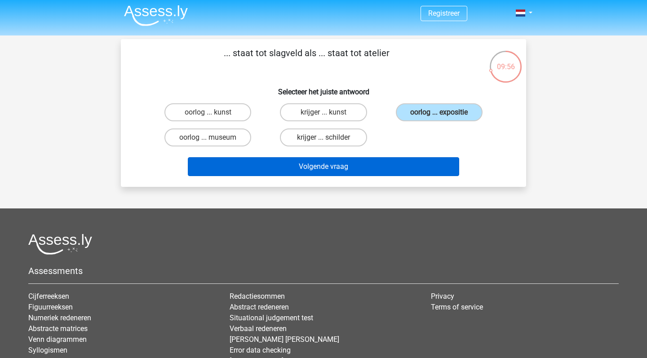
click at [356, 164] on button "Volgende vraag" at bounding box center [324, 166] width 272 height 19
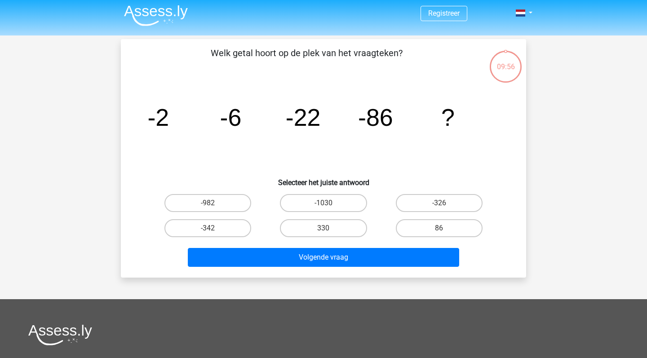
scroll to position [41, 0]
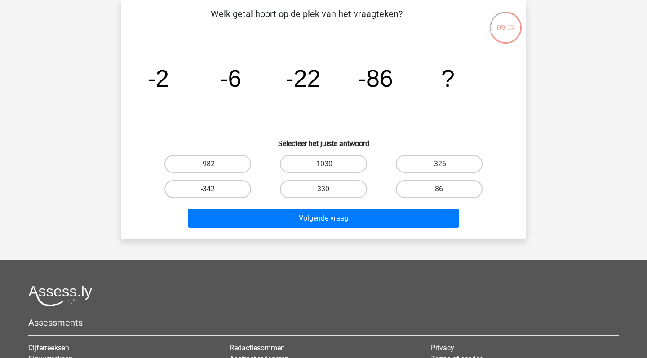
click at [236, 183] on label "-342" at bounding box center [207, 189] width 87 height 18
click at [214, 189] on input "-342" at bounding box center [211, 192] width 6 height 6
radio input "true"
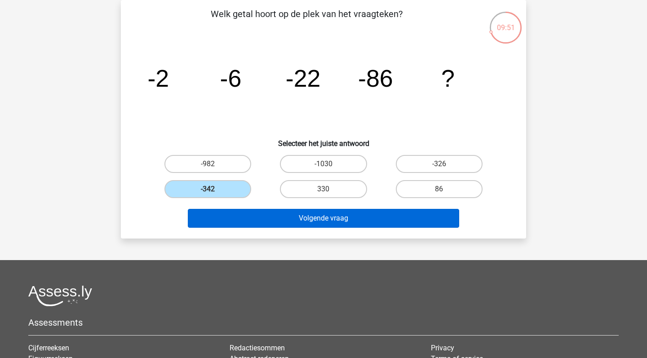
click at [274, 219] on button "Volgende vraag" at bounding box center [324, 218] width 272 height 19
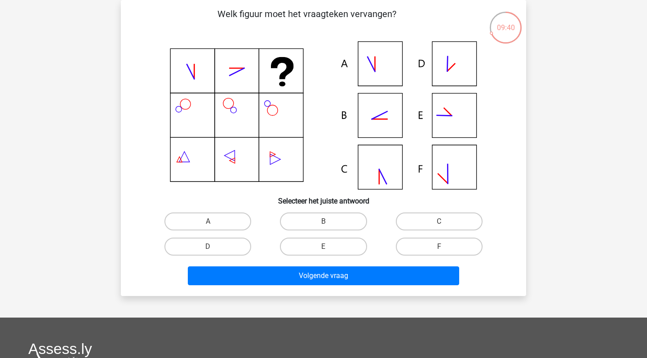
click at [441, 223] on input "C" at bounding box center [442, 224] width 6 height 6
radio input "true"
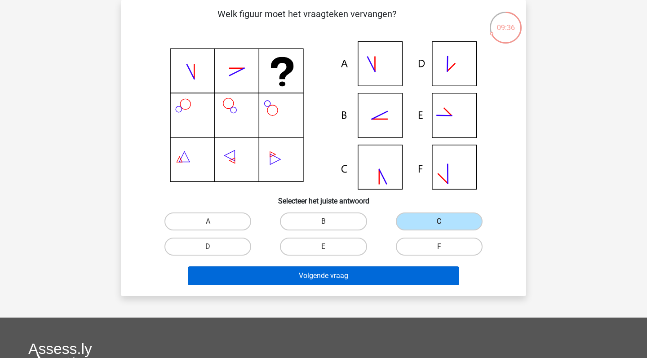
click at [385, 274] on button "Volgende vraag" at bounding box center [324, 275] width 272 height 19
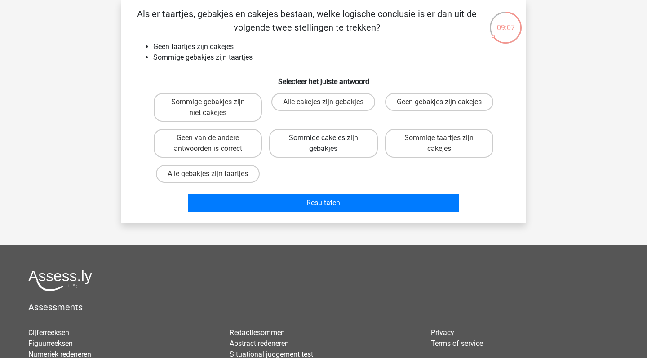
click at [301, 141] on label "Sommige cakejes zijn gebakjes" at bounding box center [323, 143] width 108 height 29
click at [323, 141] on input "Sommige cakejes zijn gebakjes" at bounding box center [326, 141] width 6 height 6
radio input "true"
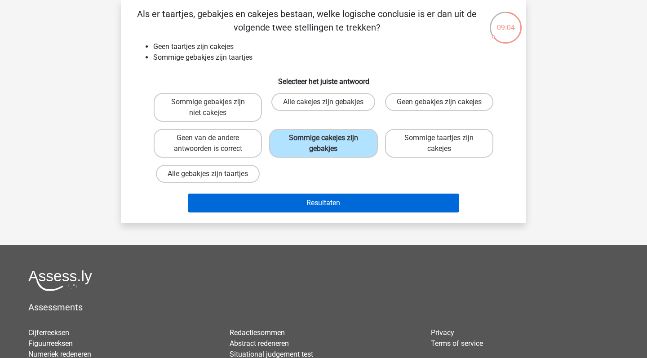
click at [307, 211] on button "Resultaten" at bounding box center [324, 203] width 272 height 19
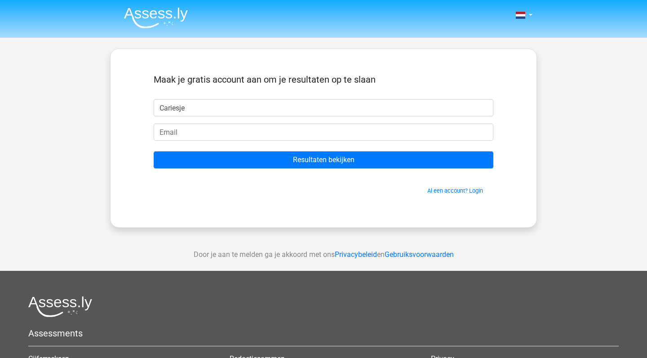
type input "Cariesje"
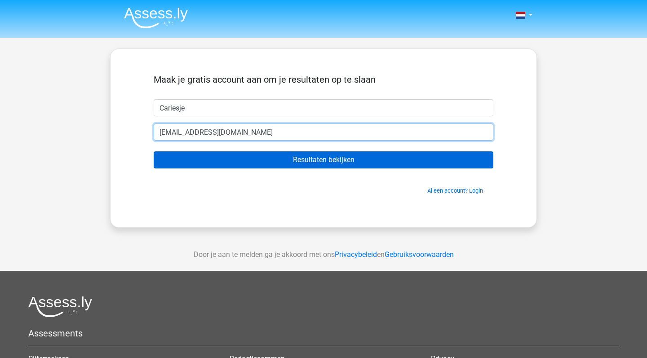
type input "cmve09@icloud.com"
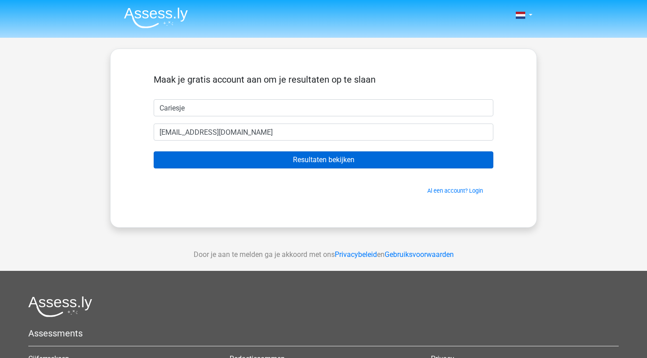
click at [276, 159] on input "Resultaten bekijken" at bounding box center [324, 159] width 340 height 17
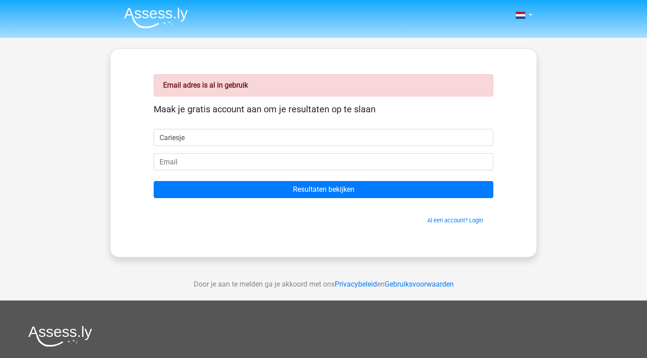
type input "Cariesje"
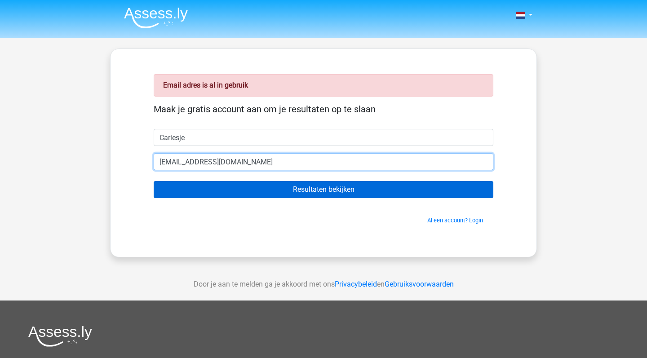
type input "[EMAIL_ADDRESS][DOMAIN_NAME]"
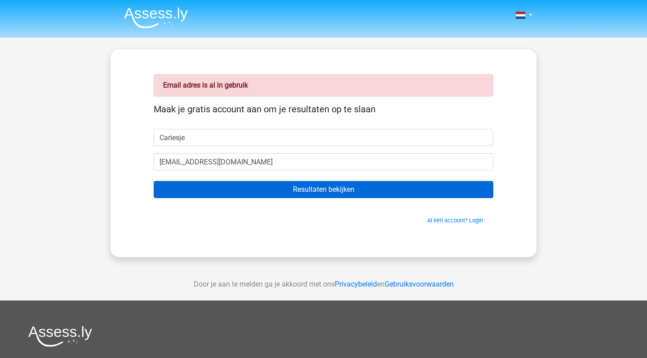
click at [273, 193] on input "Resultaten bekijken" at bounding box center [324, 189] width 340 height 17
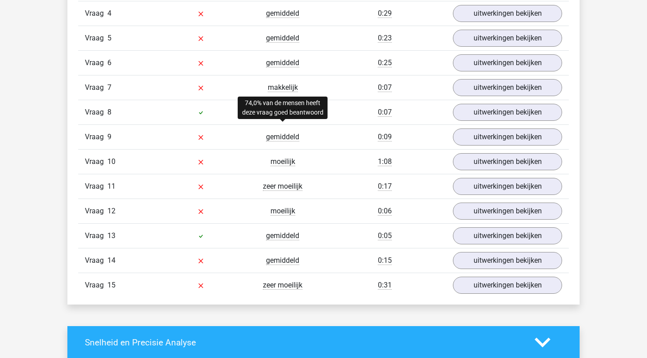
scroll to position [1151, 0]
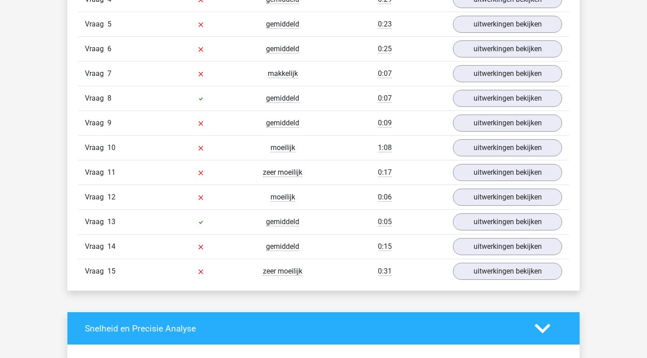
click at [324, 273] on div "0:31" at bounding box center [384, 271] width 123 height 11
click at [482, 275] on link "uitwerkingen bekijken" at bounding box center [507, 271] width 125 height 20
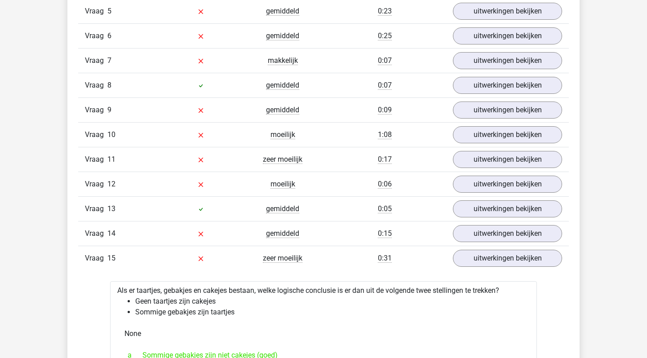
scroll to position [1162, 0]
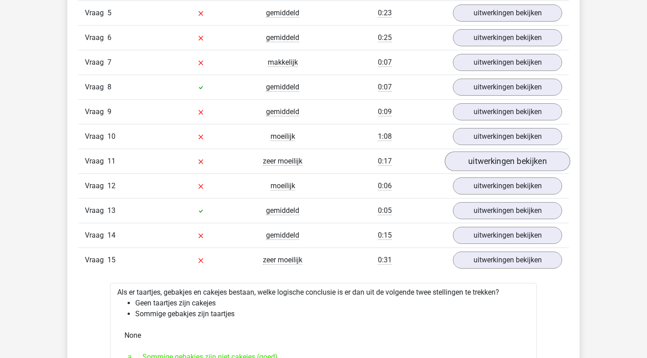
click at [483, 156] on link "uitwerkingen bekijken" at bounding box center [507, 161] width 125 height 20
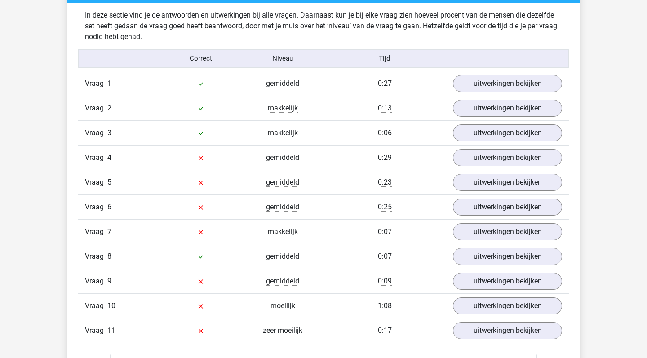
scroll to position [1002, 0]
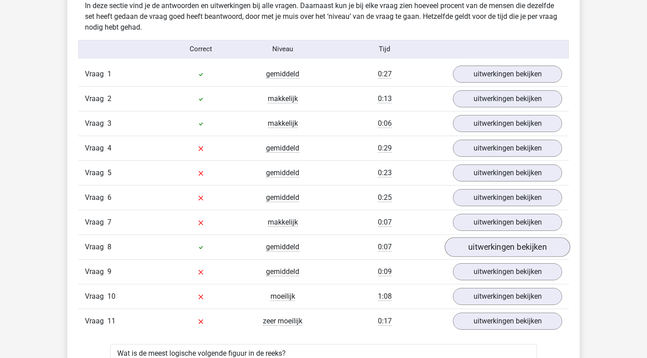
click at [493, 252] on link "uitwerkingen bekijken" at bounding box center [507, 247] width 125 height 20
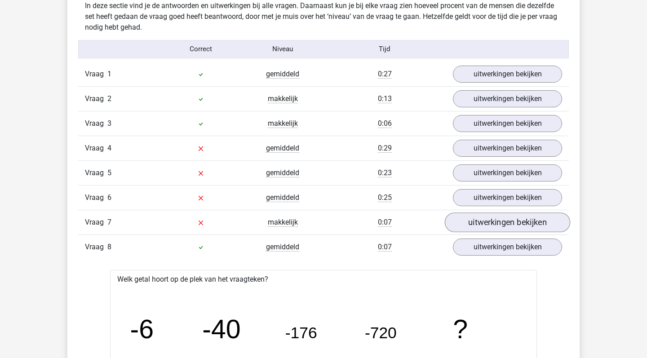
click at [501, 223] on link "uitwerkingen bekijken" at bounding box center [507, 222] width 125 height 20
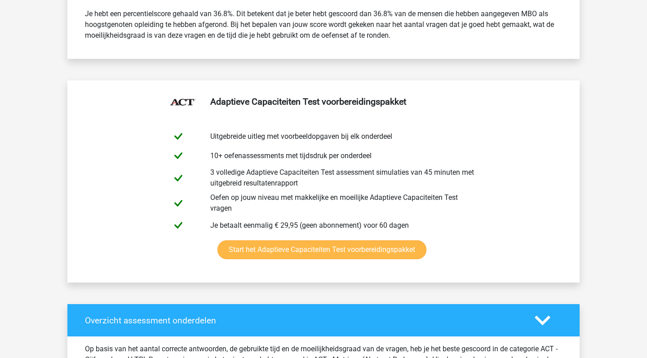
scroll to position [413, 0]
